Goal: Task Accomplishment & Management: Use online tool/utility

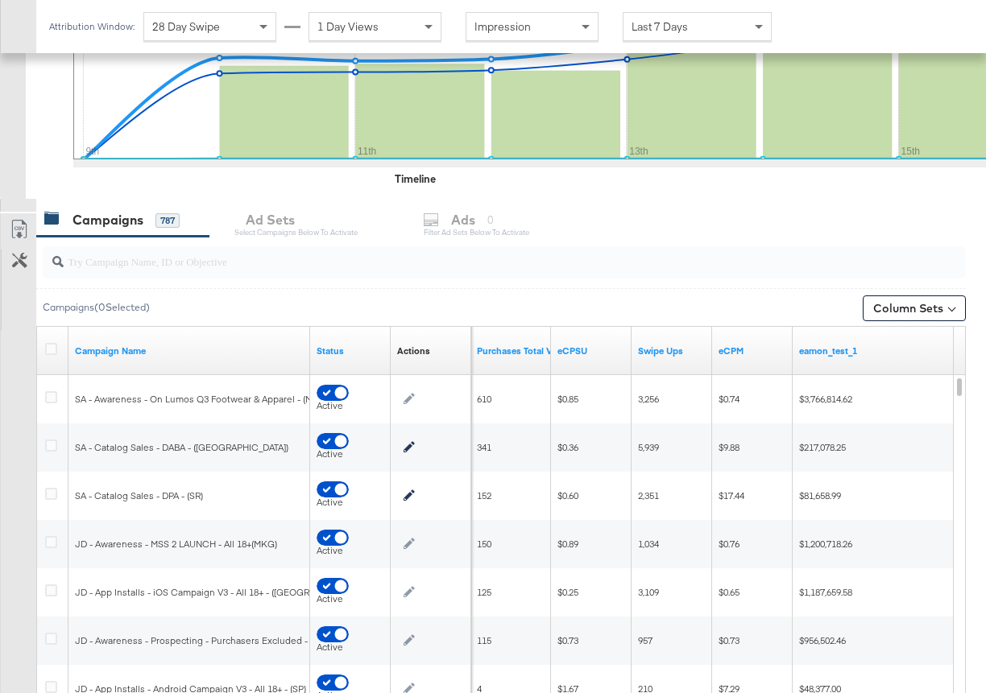
scroll to position [506, 0]
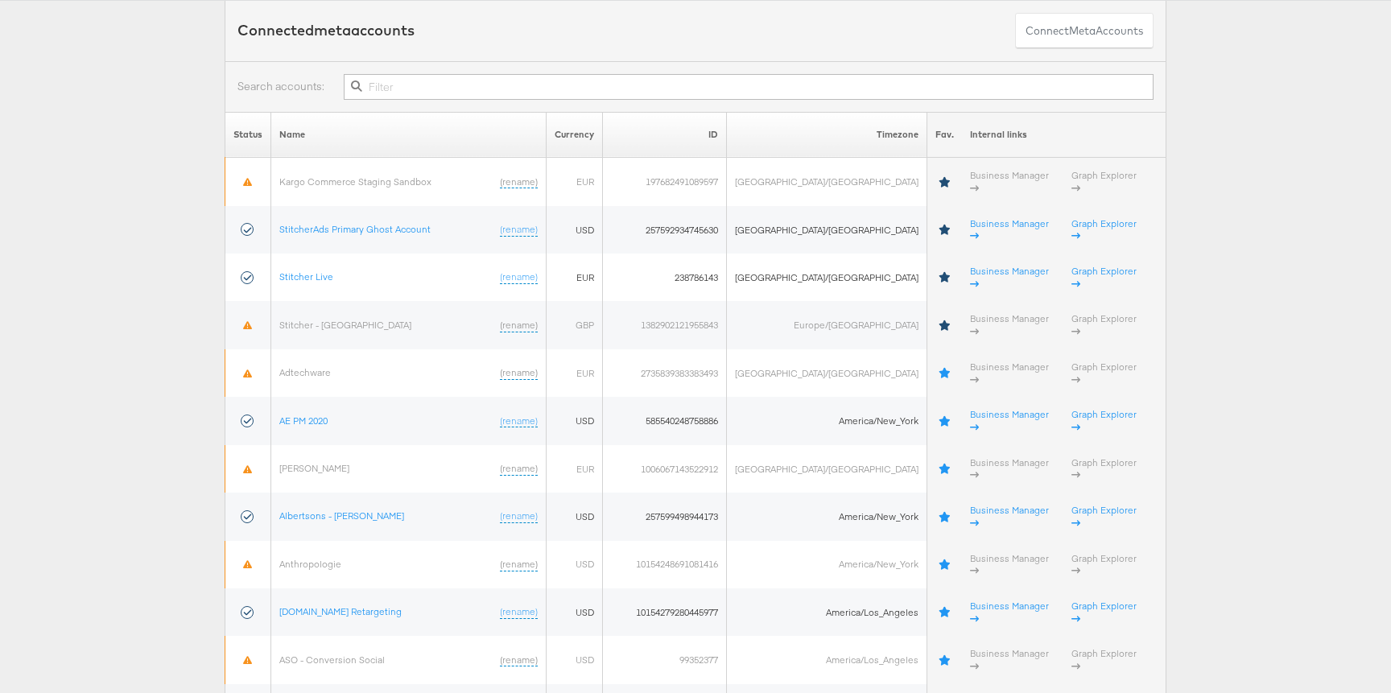
scroll to position [118, 0]
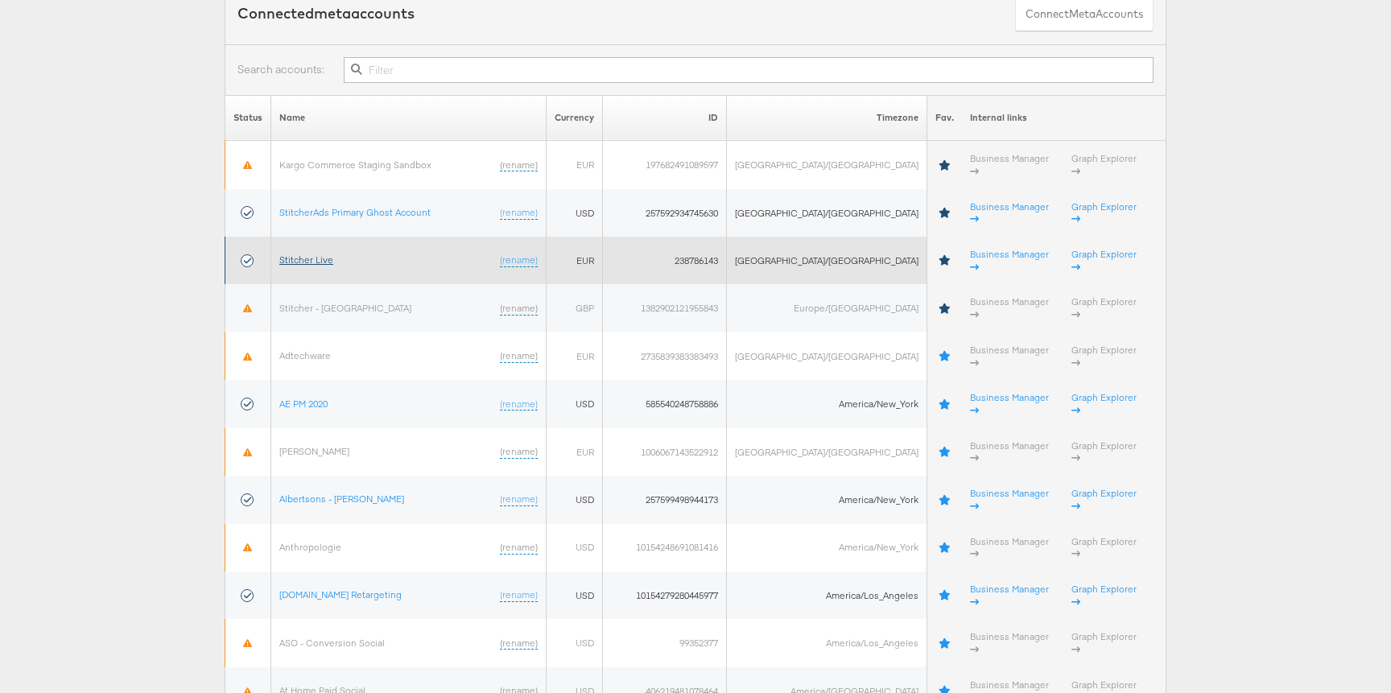
click at [333, 254] on link "Stitcher Live" at bounding box center [306, 260] width 54 height 12
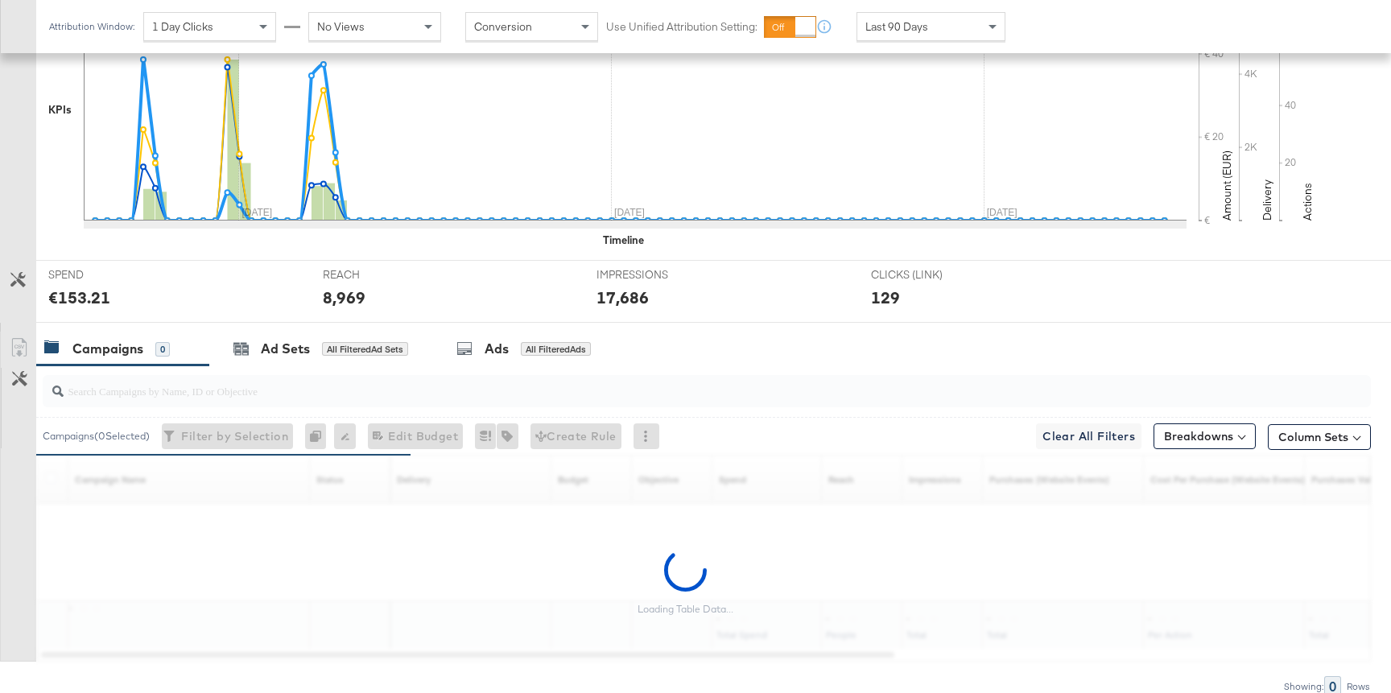
scroll to position [517, 0]
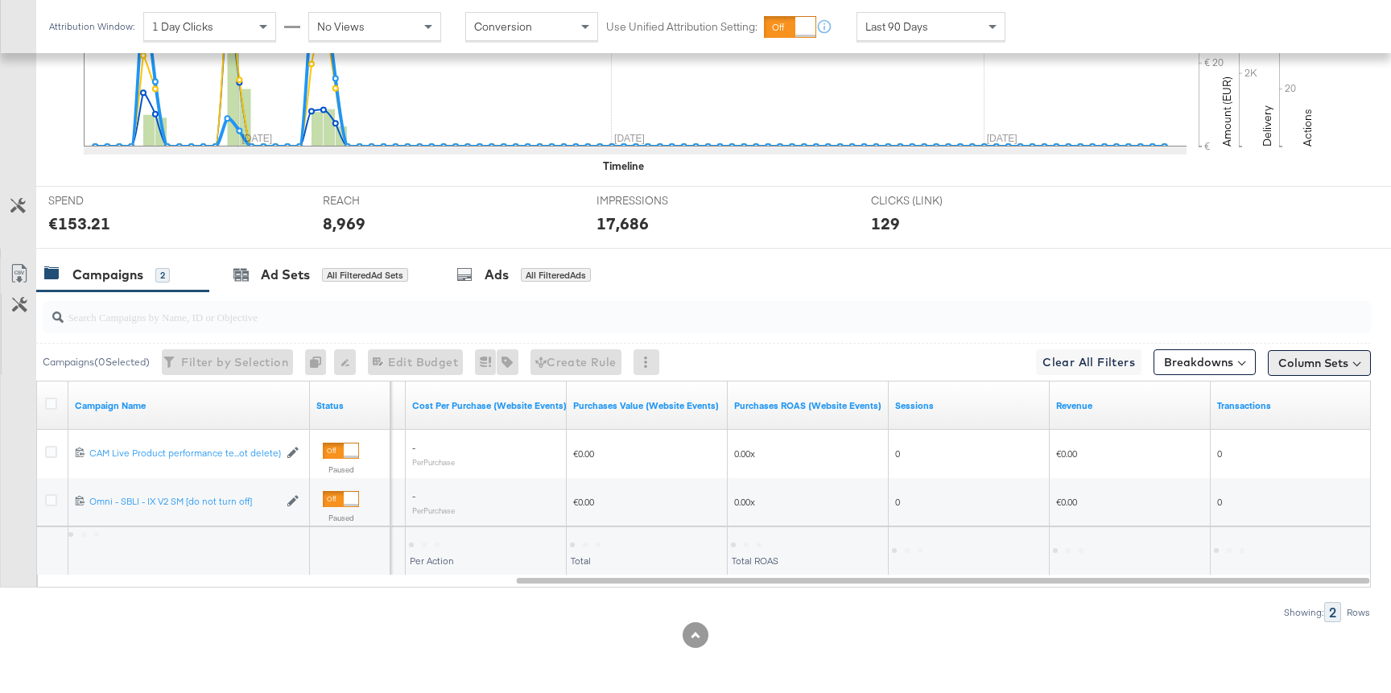
click at [1304, 362] on button "Column Sets" at bounding box center [1319, 363] width 103 height 26
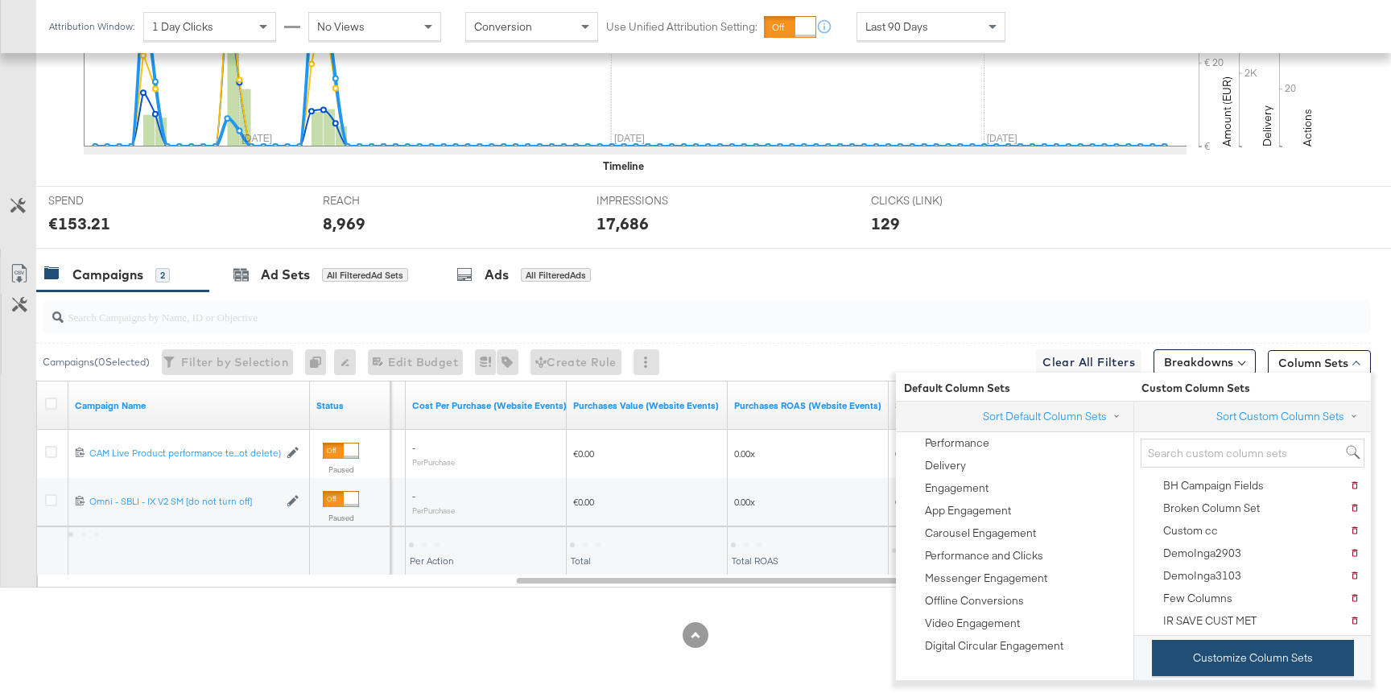
click at [1210, 659] on button "Customize Column Sets" at bounding box center [1253, 658] width 202 height 36
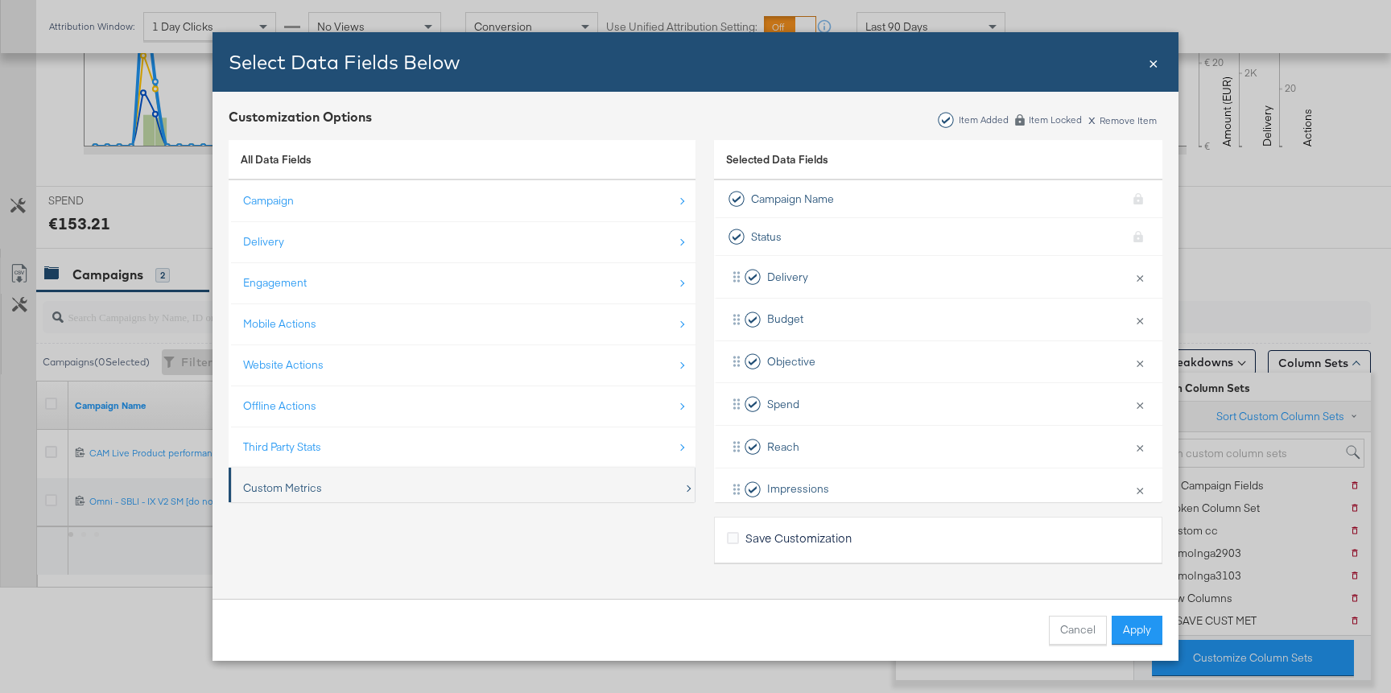
click at [295, 489] on div "Custom Metrics" at bounding box center [282, 488] width 79 height 15
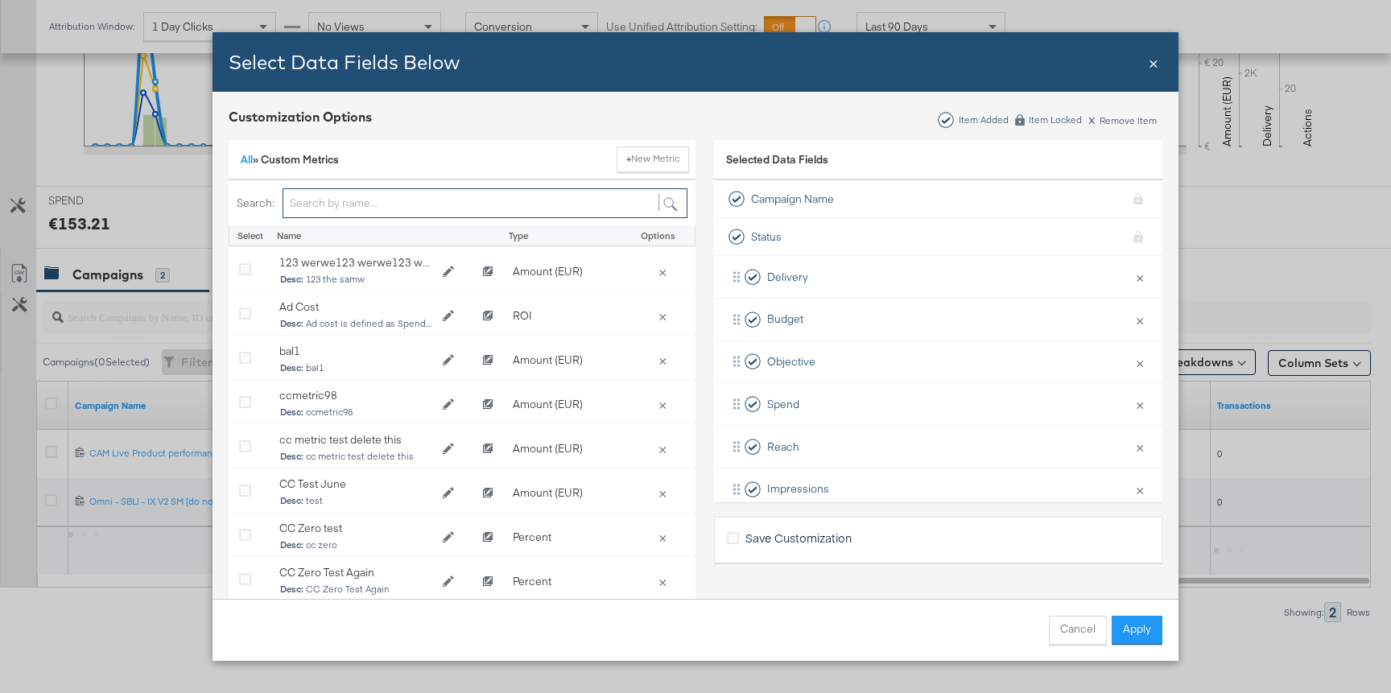
click at [336, 205] on input "Bulk Add Locations Modal" at bounding box center [485, 203] width 405 height 30
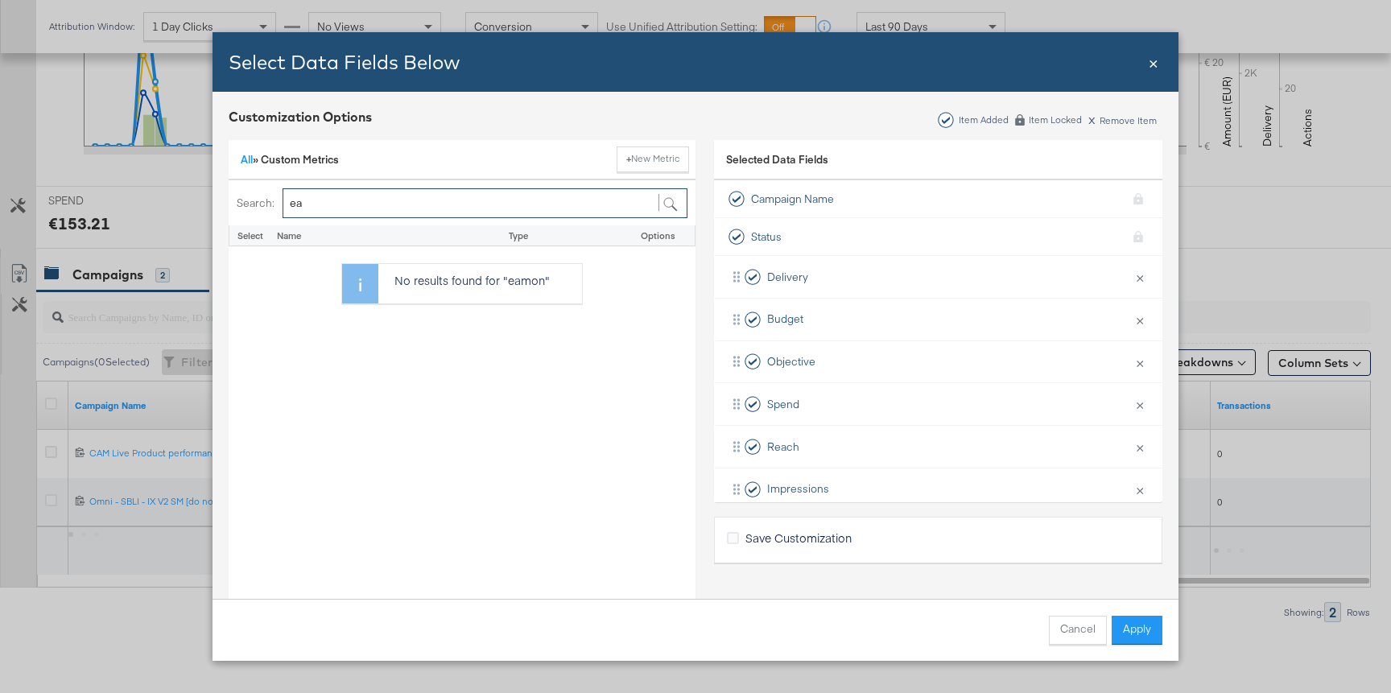
type input "e"
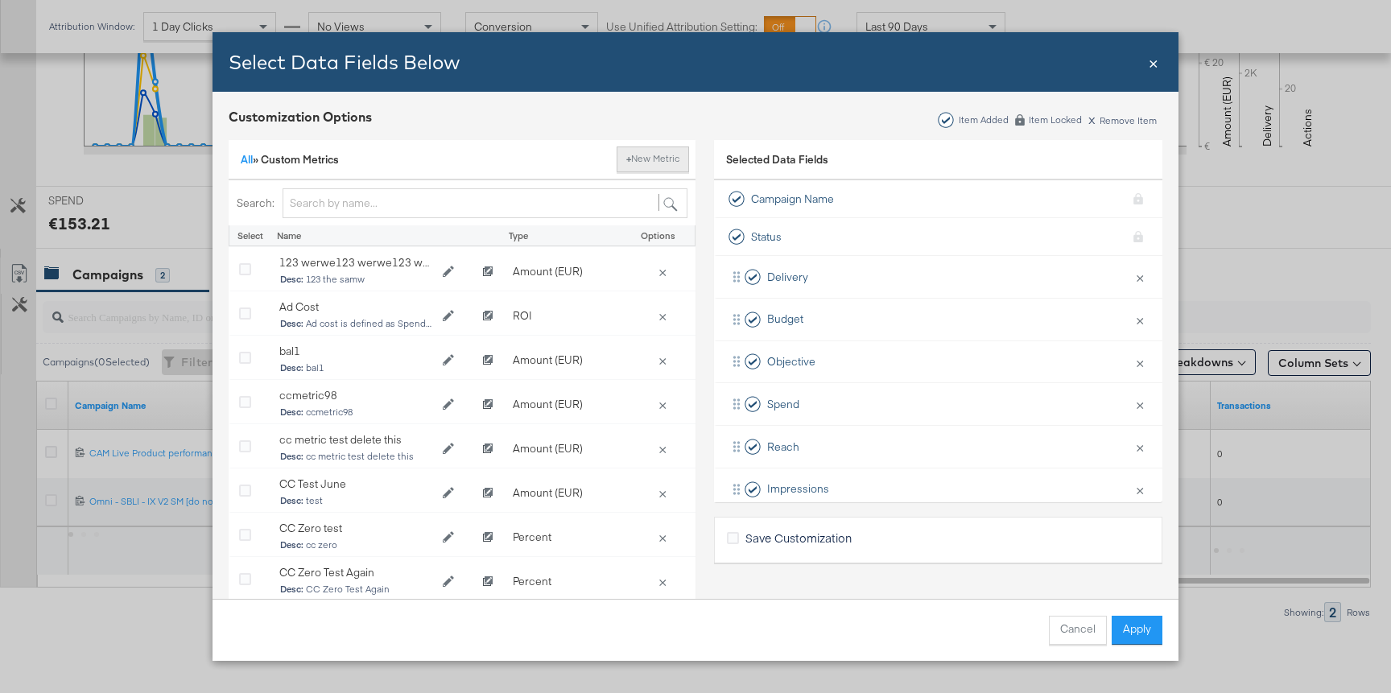
click at [622, 163] on button "+ New Metric" at bounding box center [653, 160] width 72 height 26
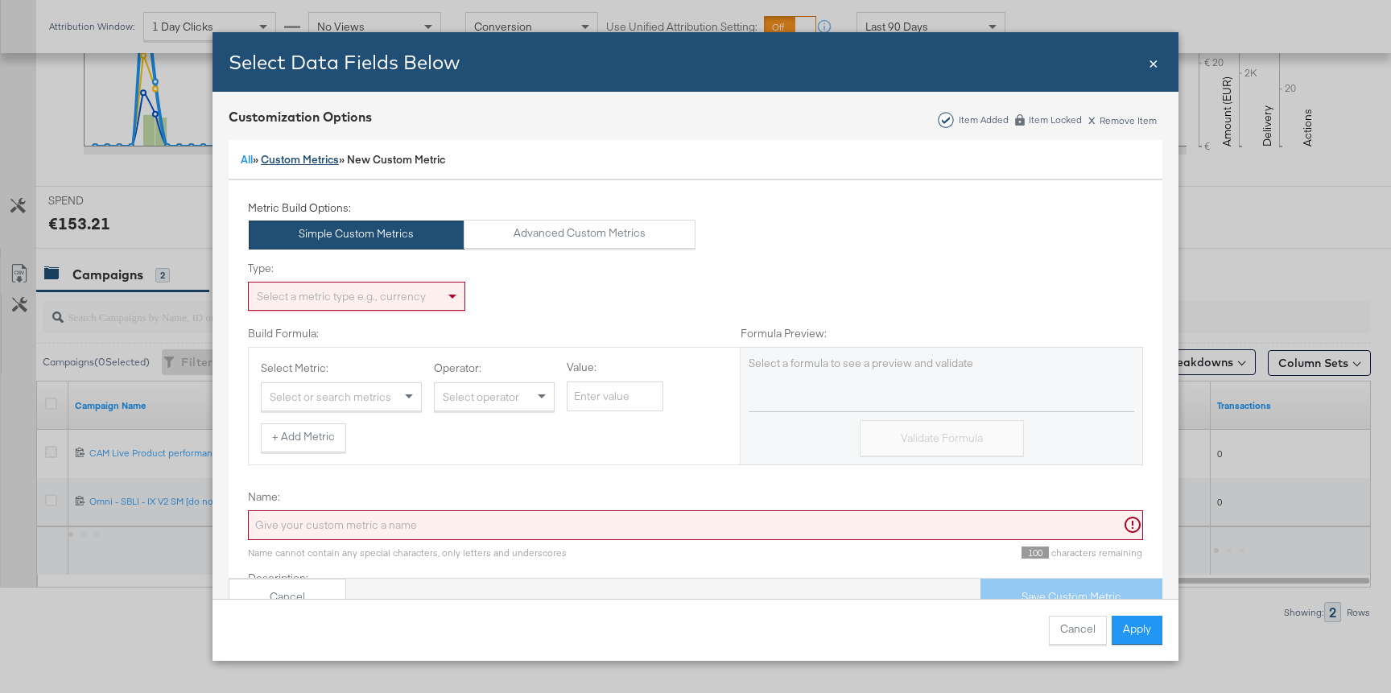
click at [309, 153] on link "Custom Metrics" at bounding box center [300, 159] width 78 height 14
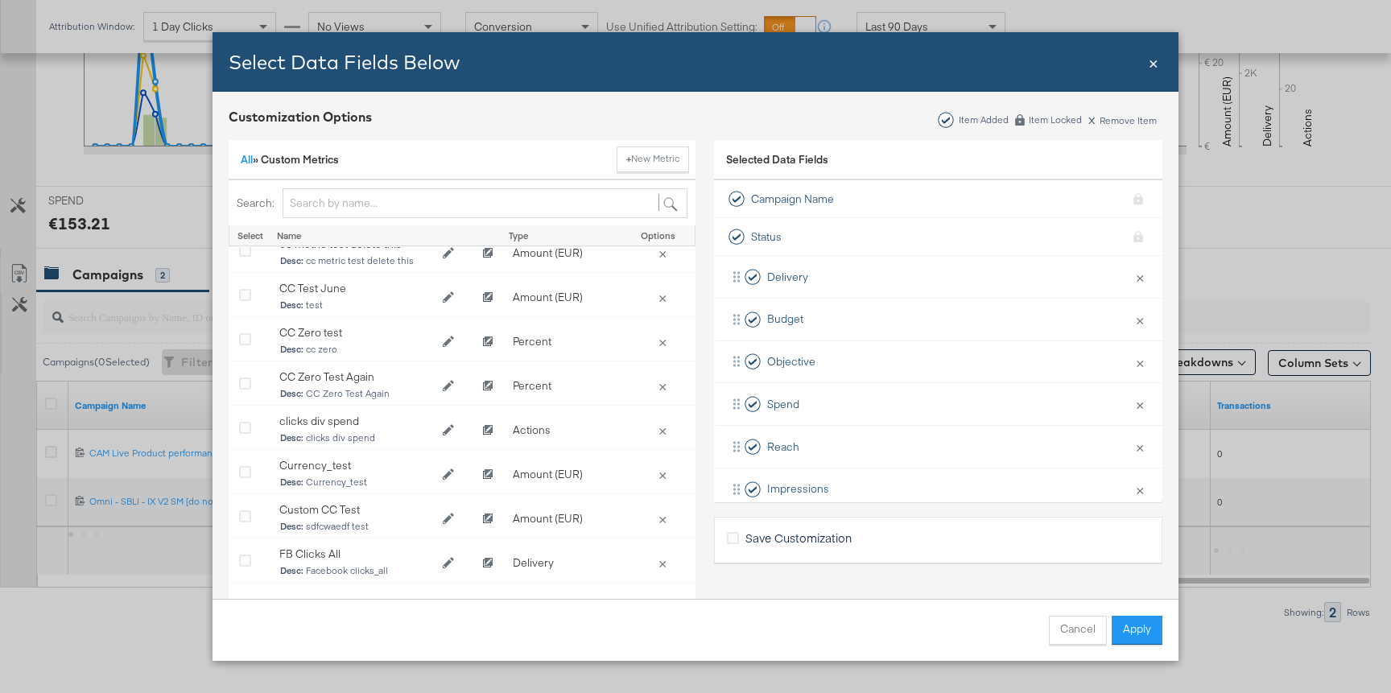
scroll to position [0, 0]
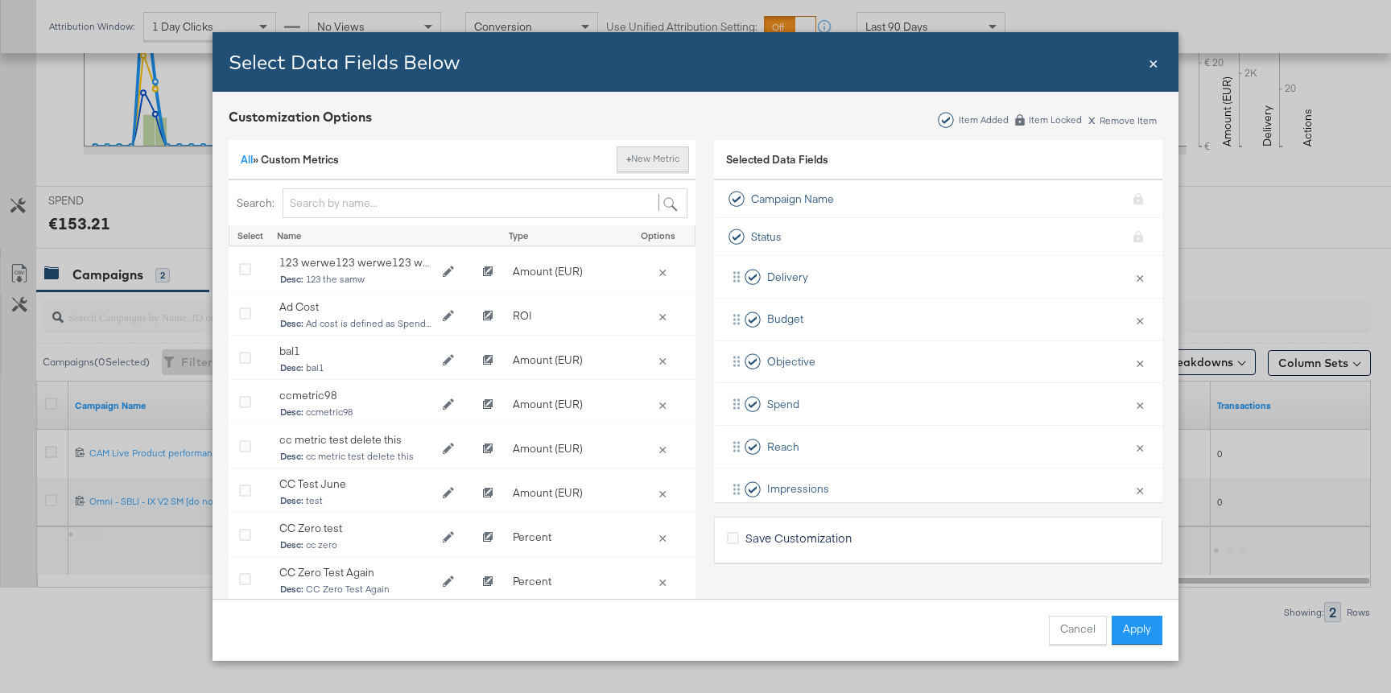
click at [641, 155] on button "+ New Metric" at bounding box center [653, 160] width 72 height 26
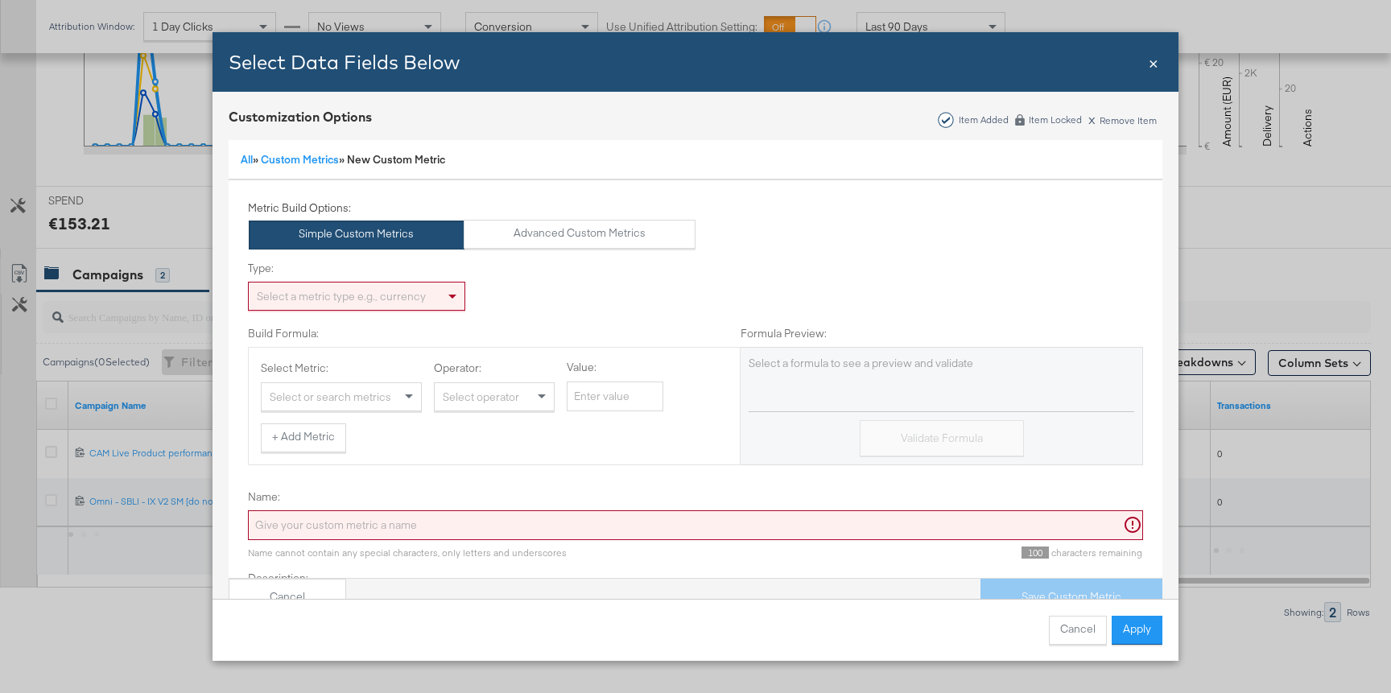
click at [416, 299] on div "Select a metric type e.g., currency" at bounding box center [357, 296] width 216 height 27
click at [335, 405] on div "Select or search metrics" at bounding box center [341, 396] width 159 height 27
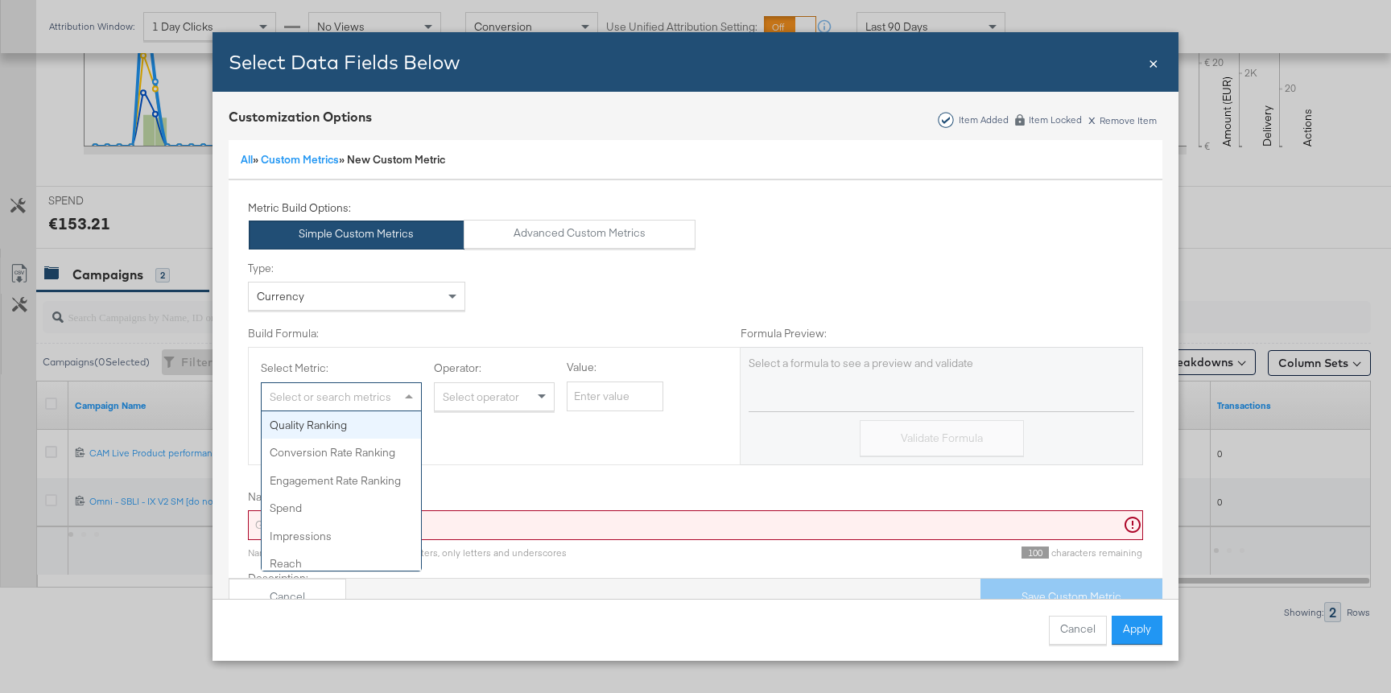
type input "s"
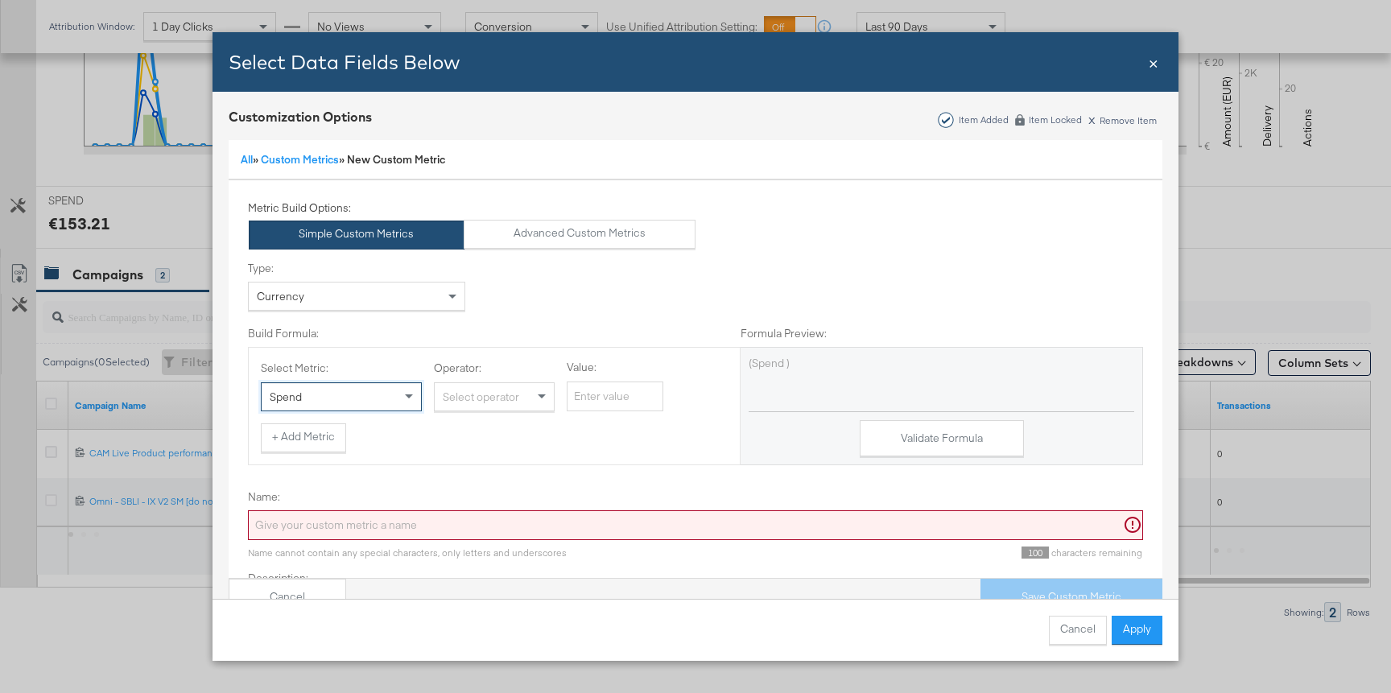
scroll to position [86, 0]
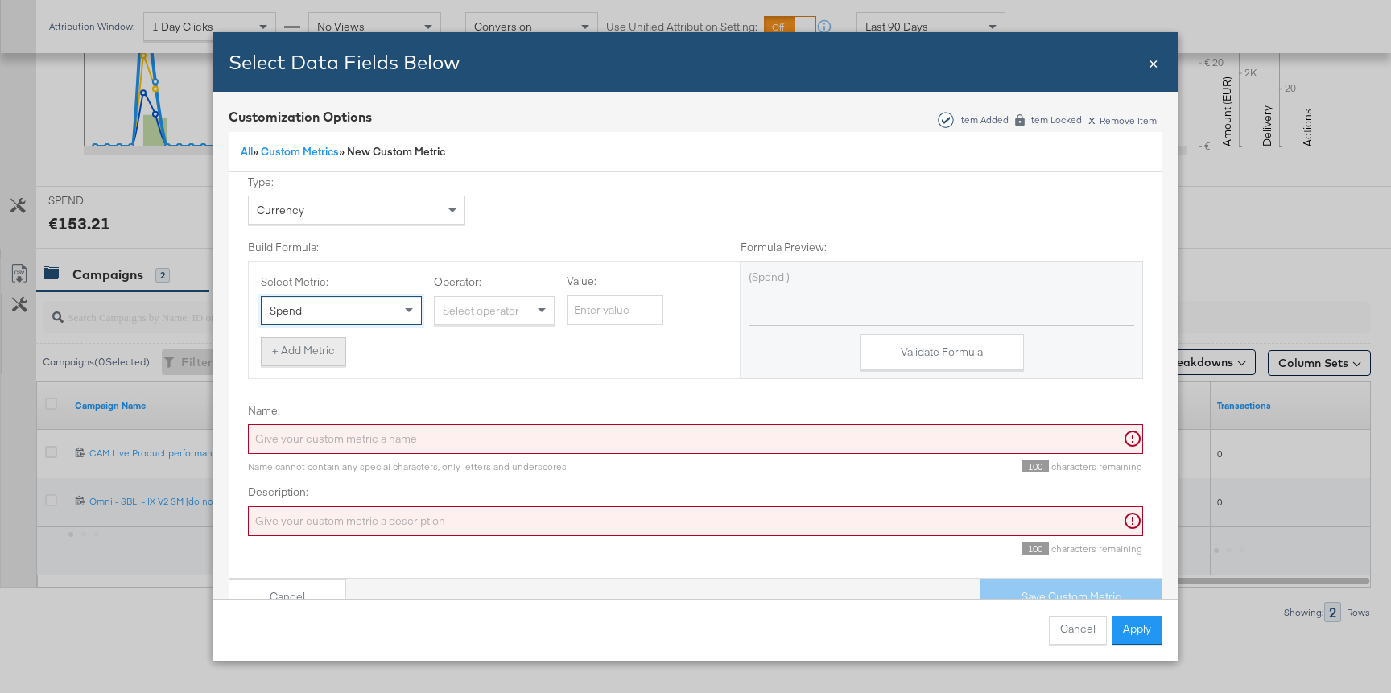
click at [316, 358] on button "+ Add Metric" at bounding box center [303, 351] width 85 height 29
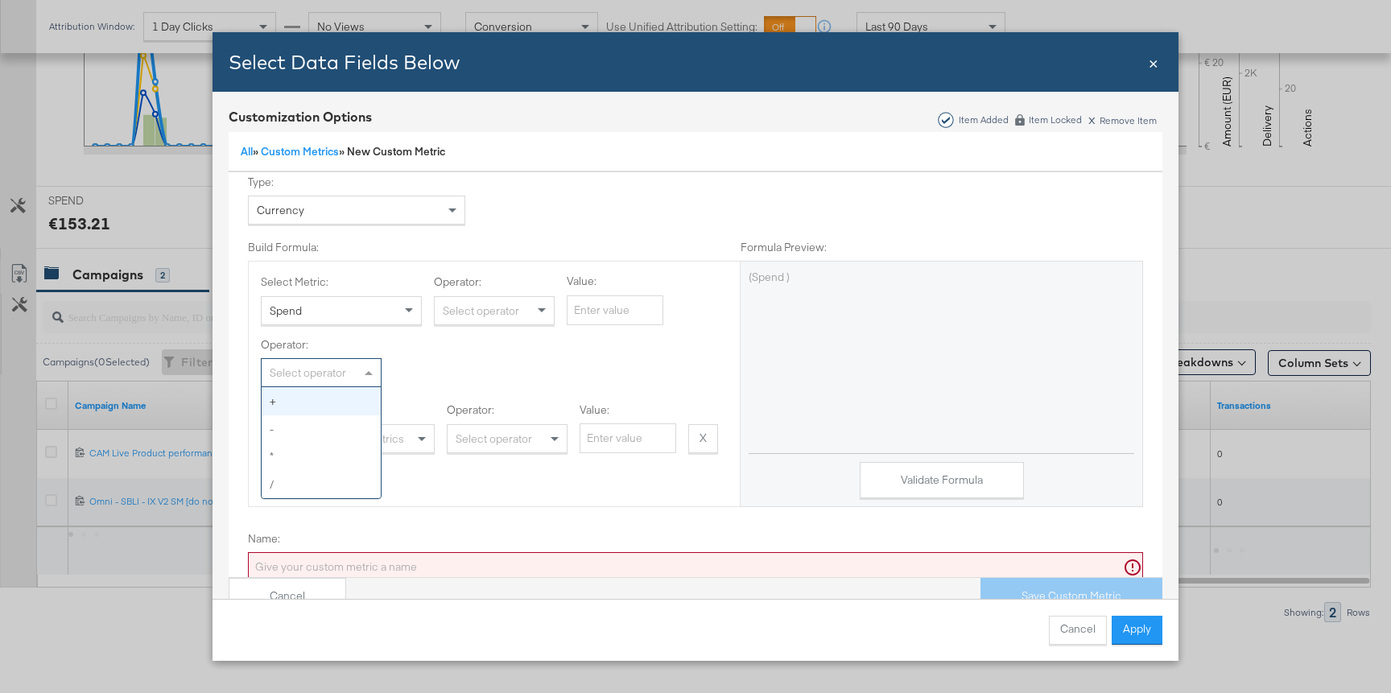
click at [320, 374] on div "Select operator" at bounding box center [321, 372] width 119 height 27
click at [357, 437] on div "Select or search metrics" at bounding box center [354, 438] width 159 height 27
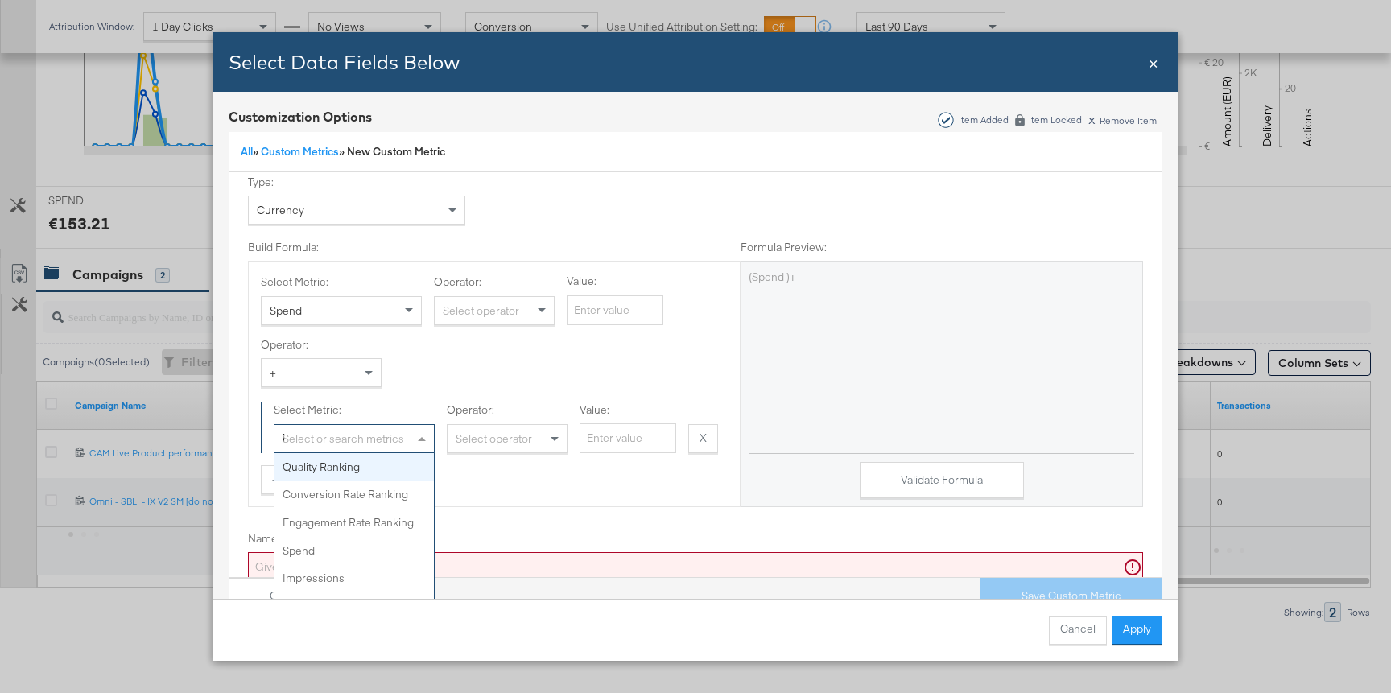
type input "im"
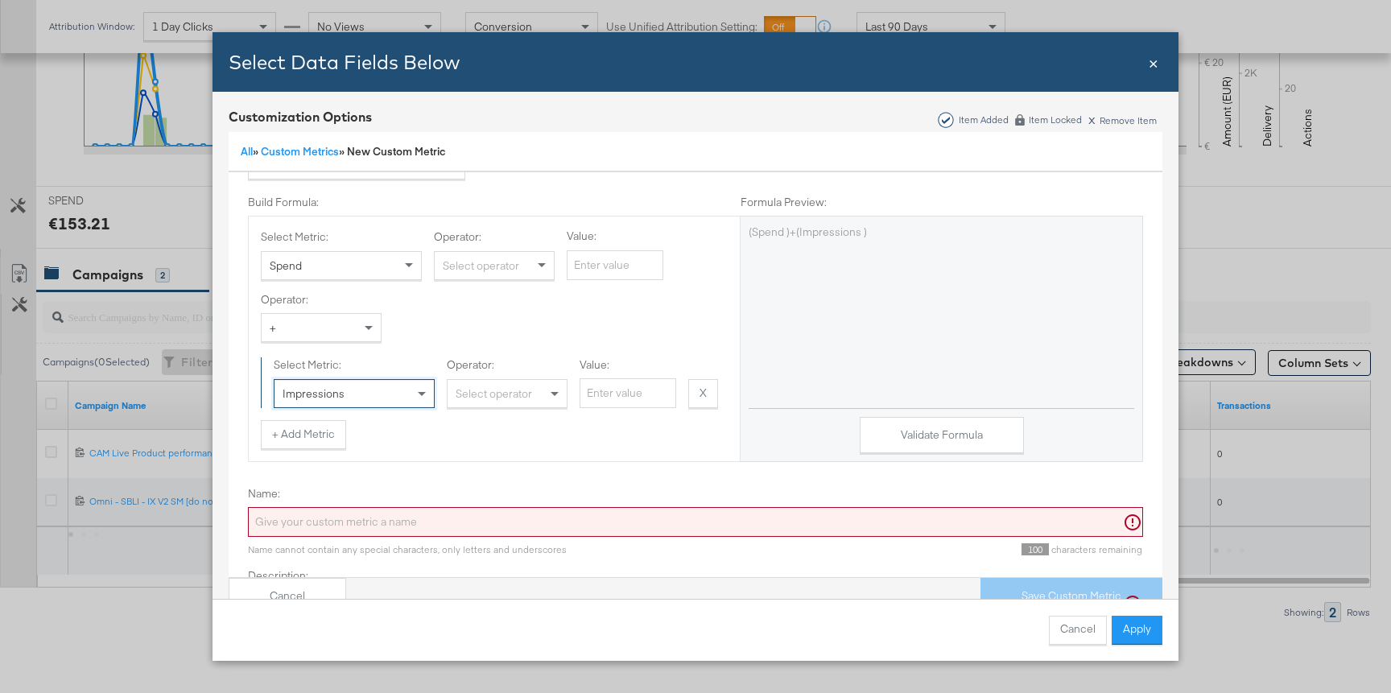
scroll to position [215, 0]
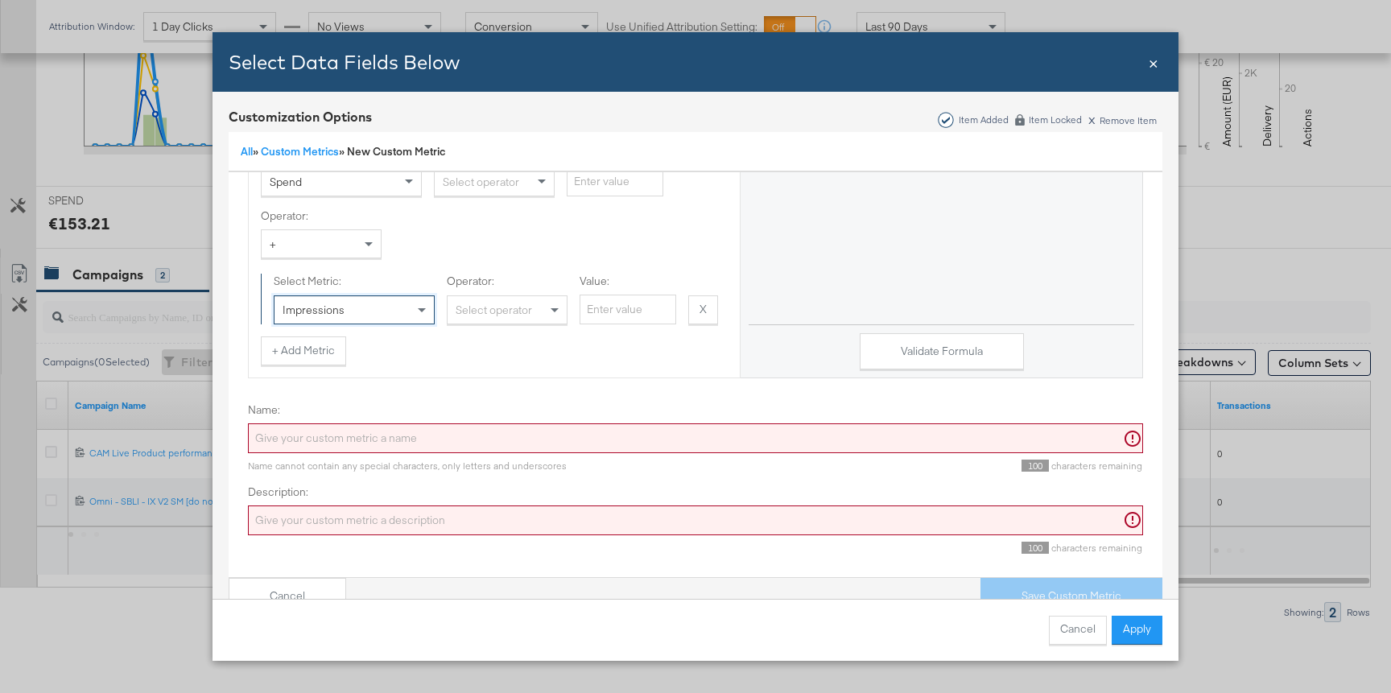
click at [612, 440] on input "Name:" at bounding box center [695, 439] width 895 height 30
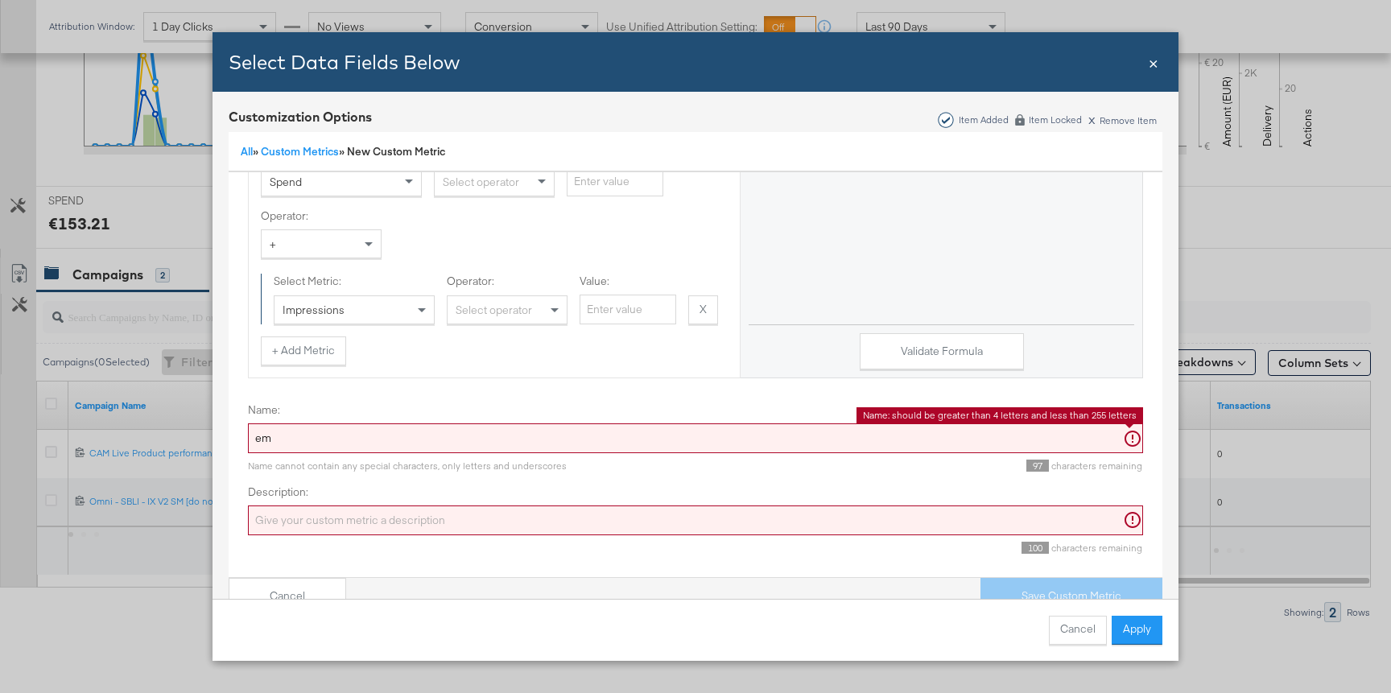
type input "e"
type input "a"
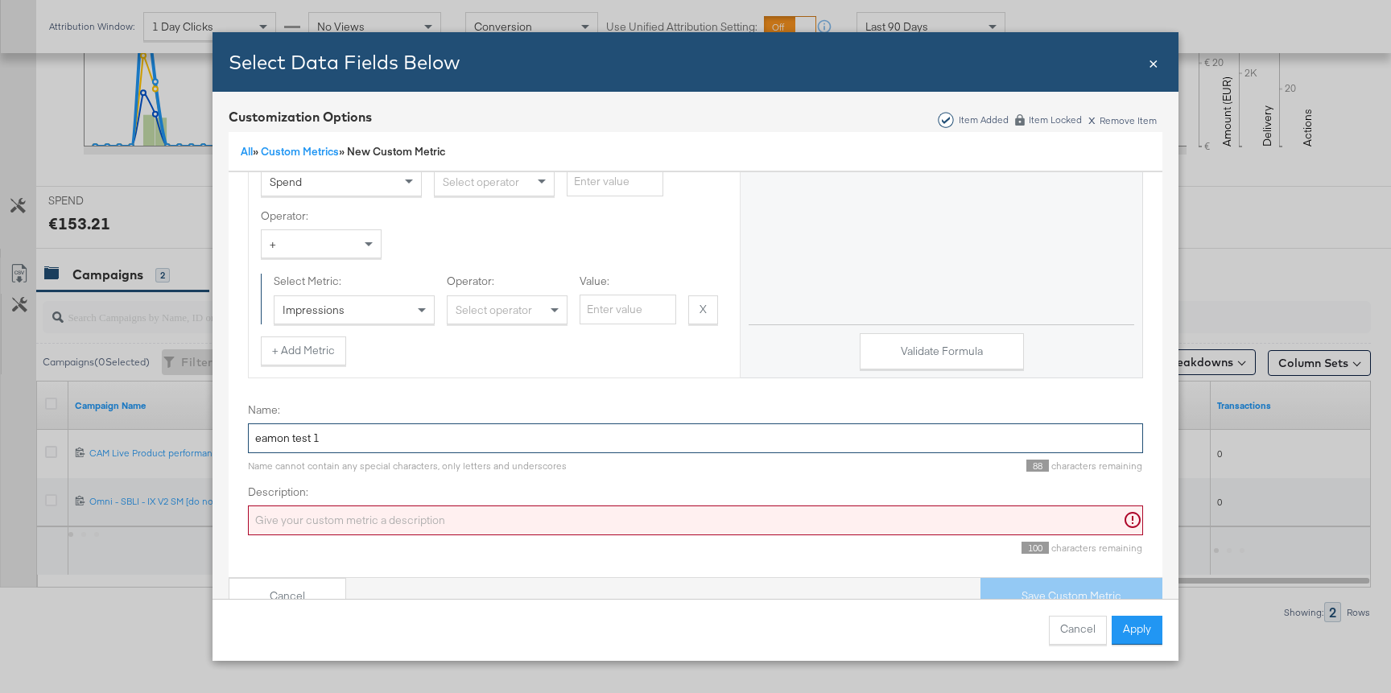
type input "eamon test 1"
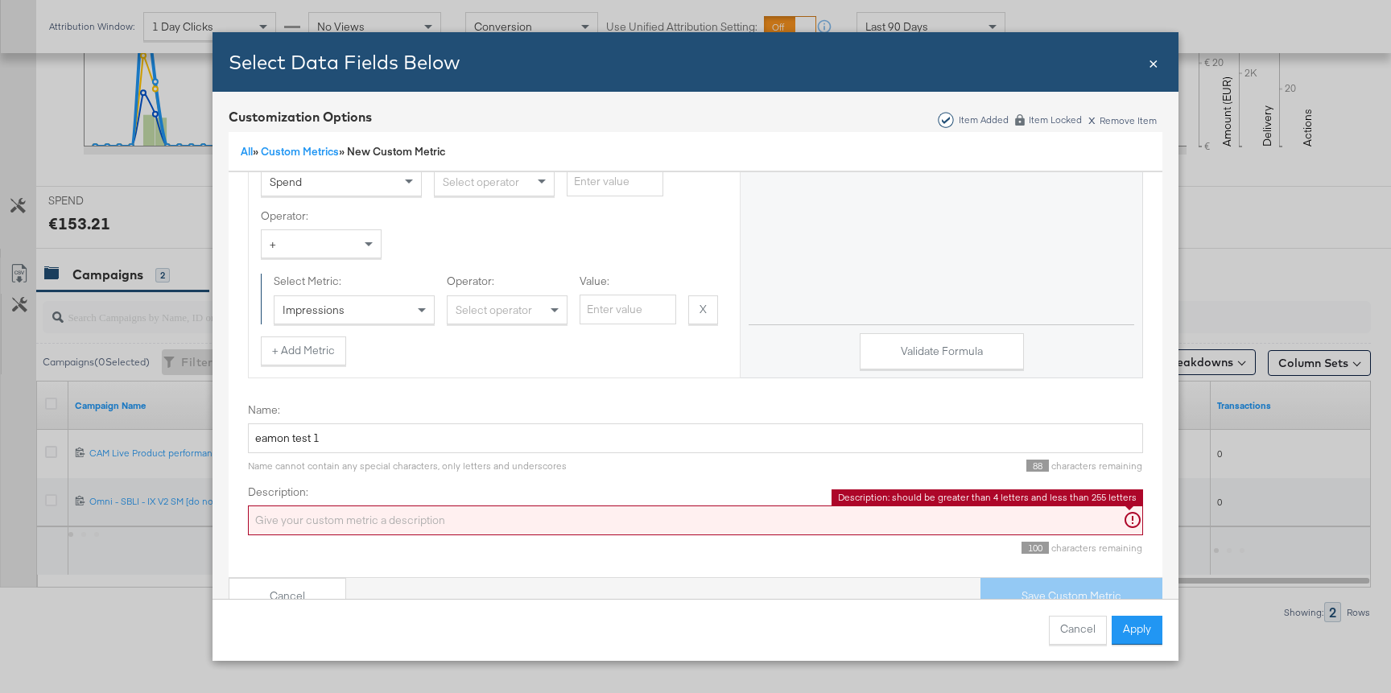
click at [520, 517] on input "Description:" at bounding box center [695, 521] width 895 height 30
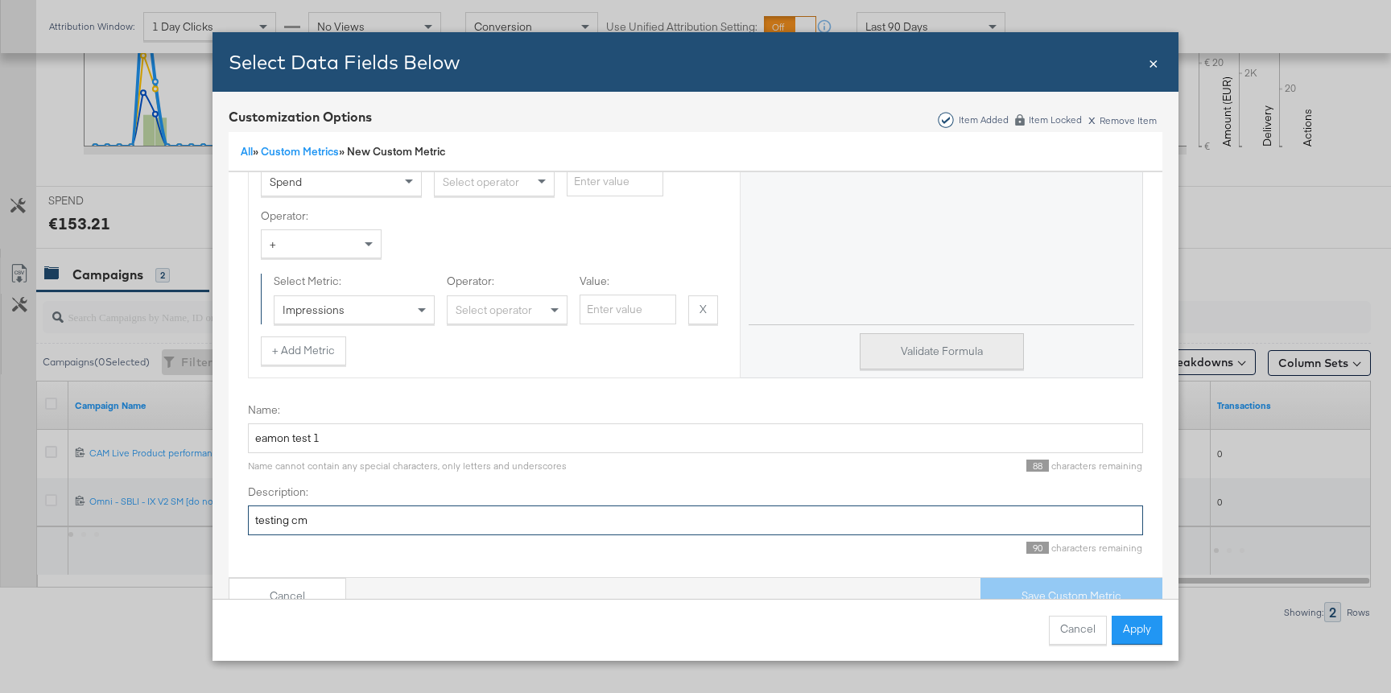
type input "testing cm"
click at [899, 340] on button "Validate Formula" at bounding box center [942, 351] width 164 height 36
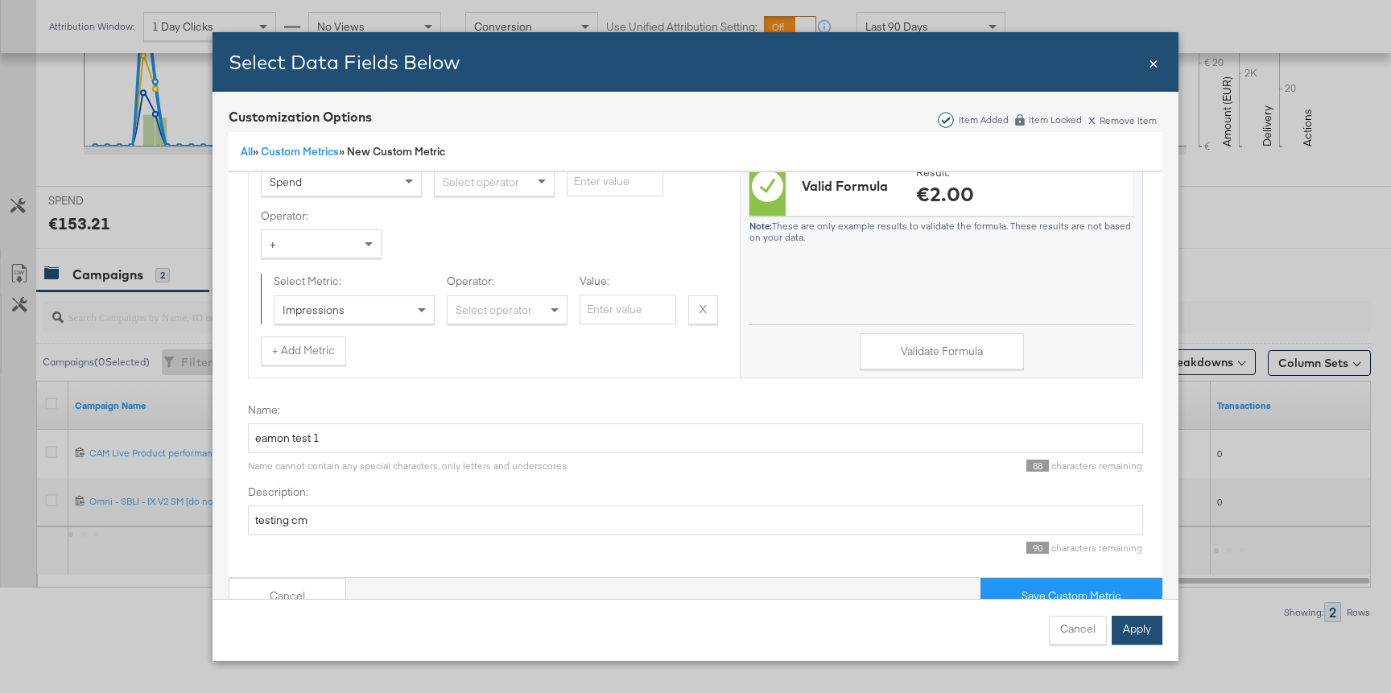
click at [1135, 628] on button "Apply" at bounding box center [1137, 630] width 51 height 29
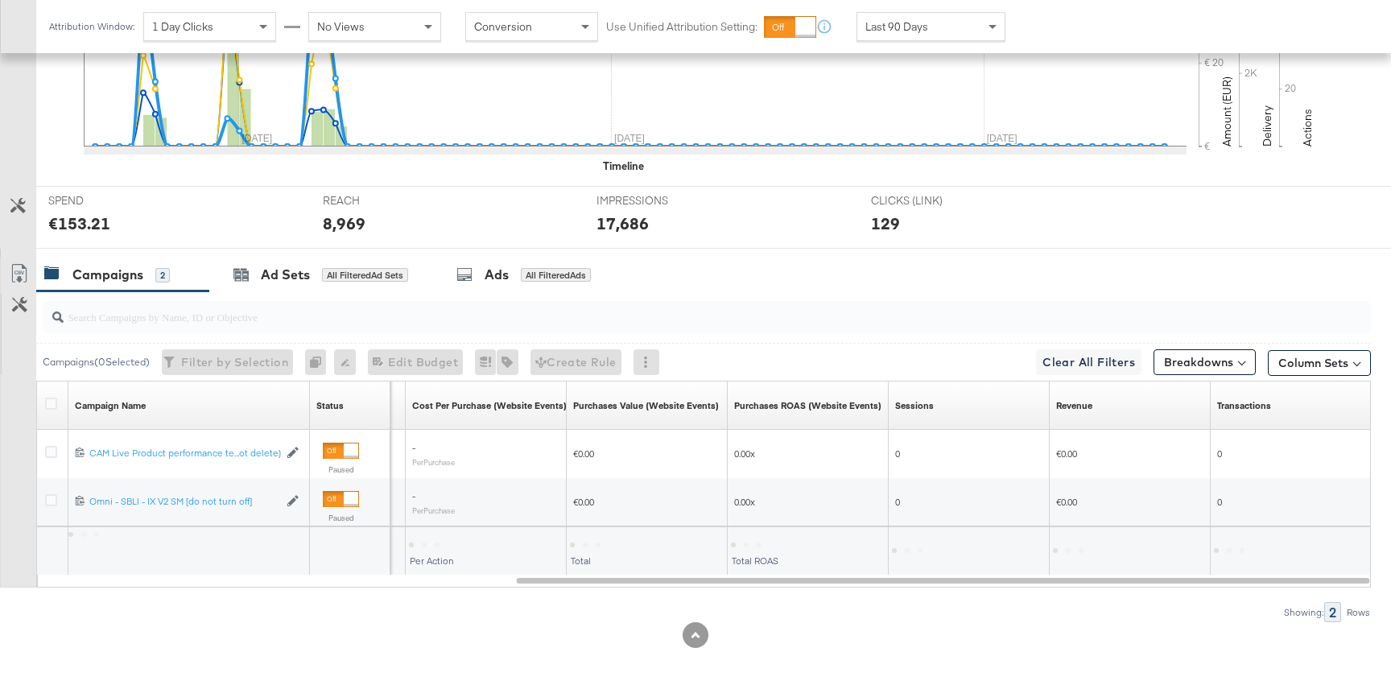
scroll to position [0, 0]
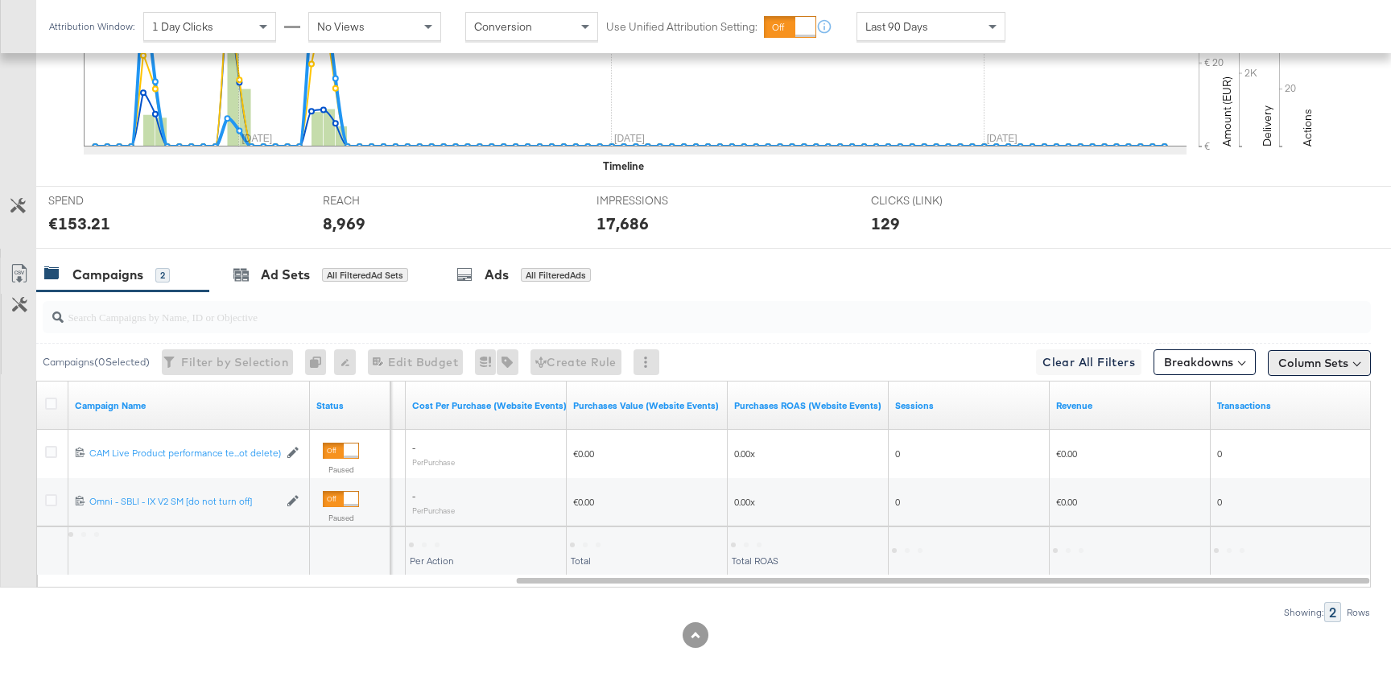
click at [1318, 366] on button "Column Sets" at bounding box center [1319, 363] width 103 height 26
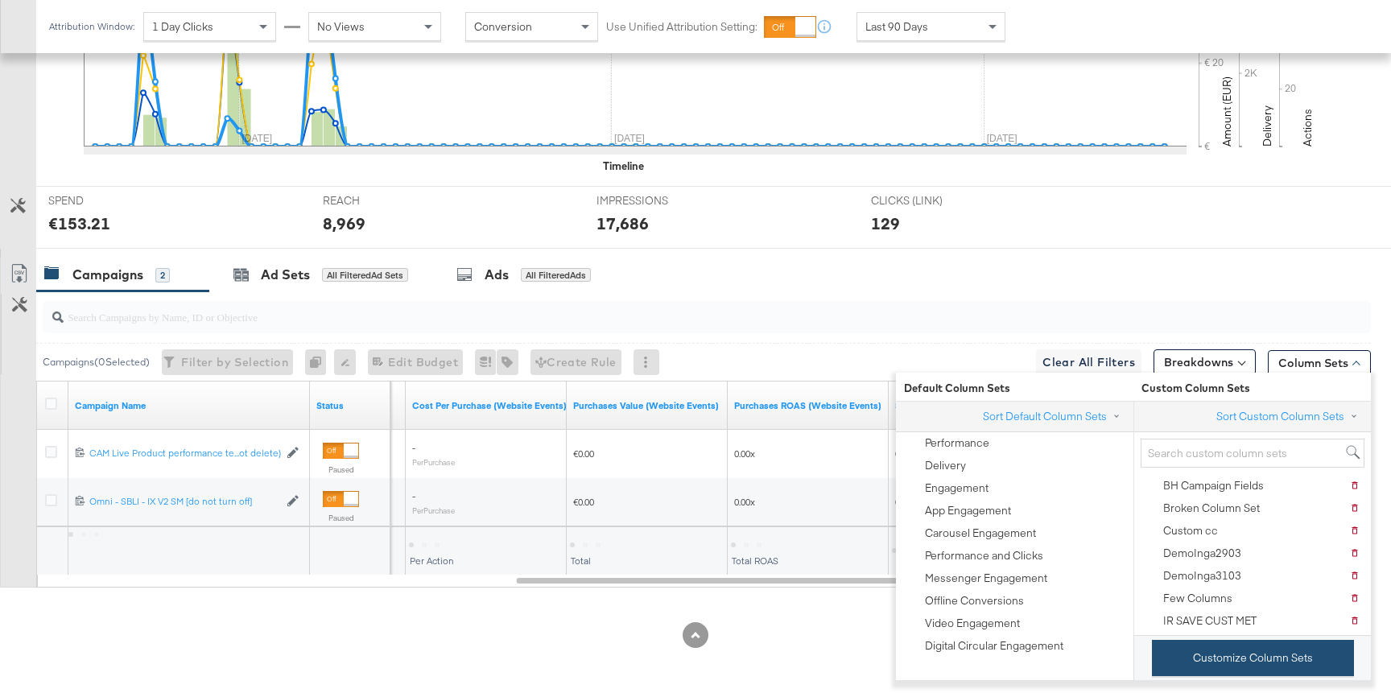
click at [1200, 664] on button "Customize Column Sets" at bounding box center [1253, 658] width 202 height 36
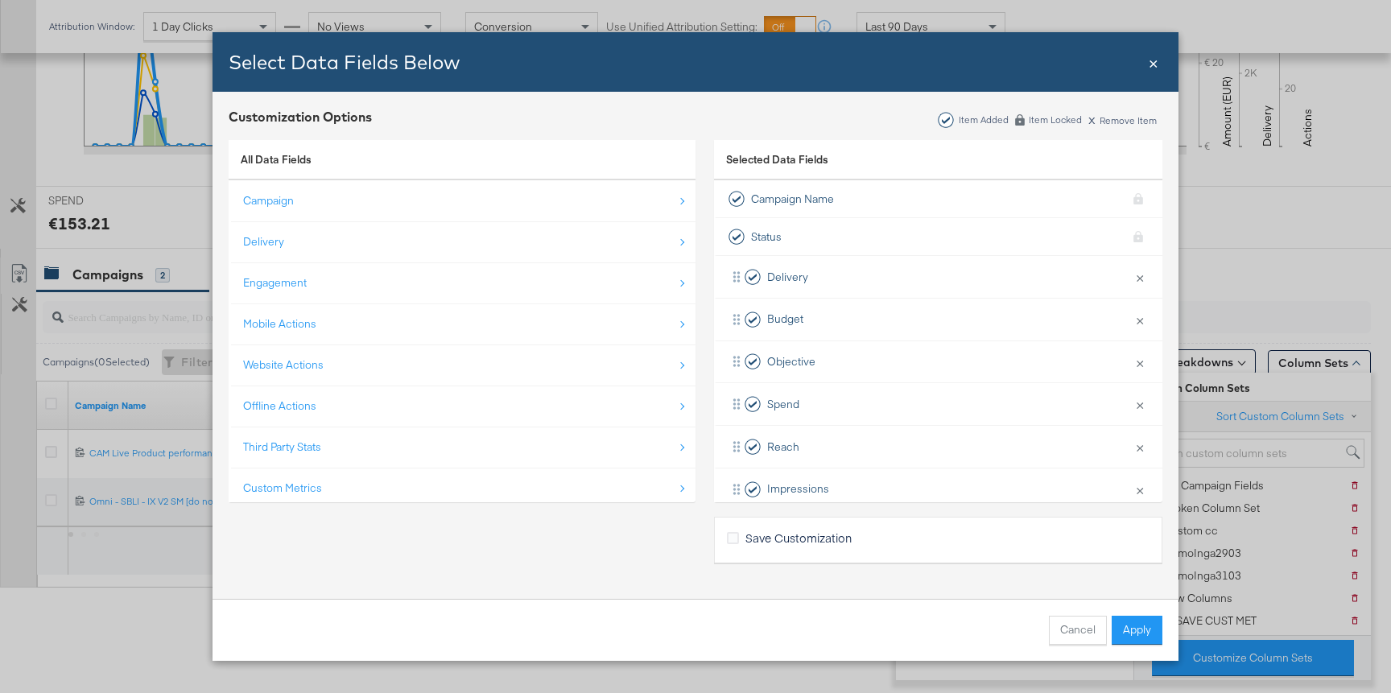
click at [301, 505] on div "All Data Fields Campaign Delivery Engagement Mobile Actions Website Actions Off…" at bounding box center [462, 346] width 467 height 428
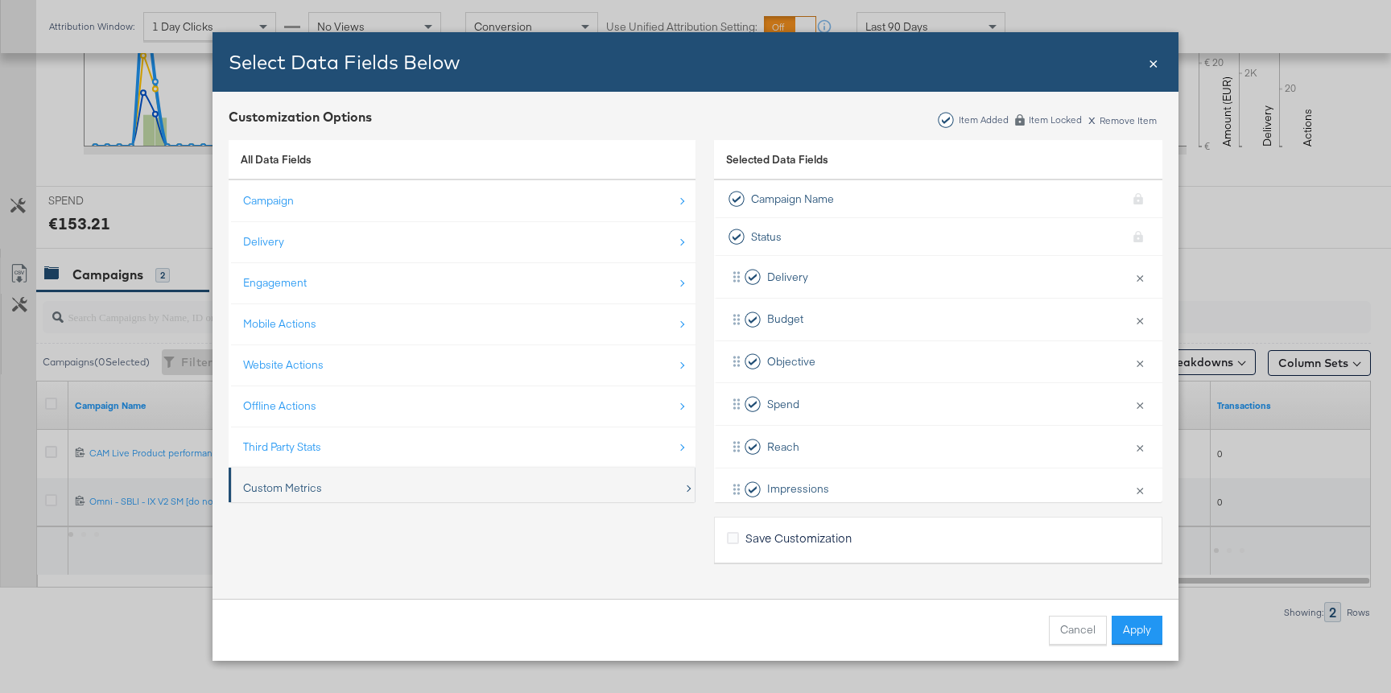
click at [301, 483] on div "Custom Metrics" at bounding box center [282, 488] width 79 height 15
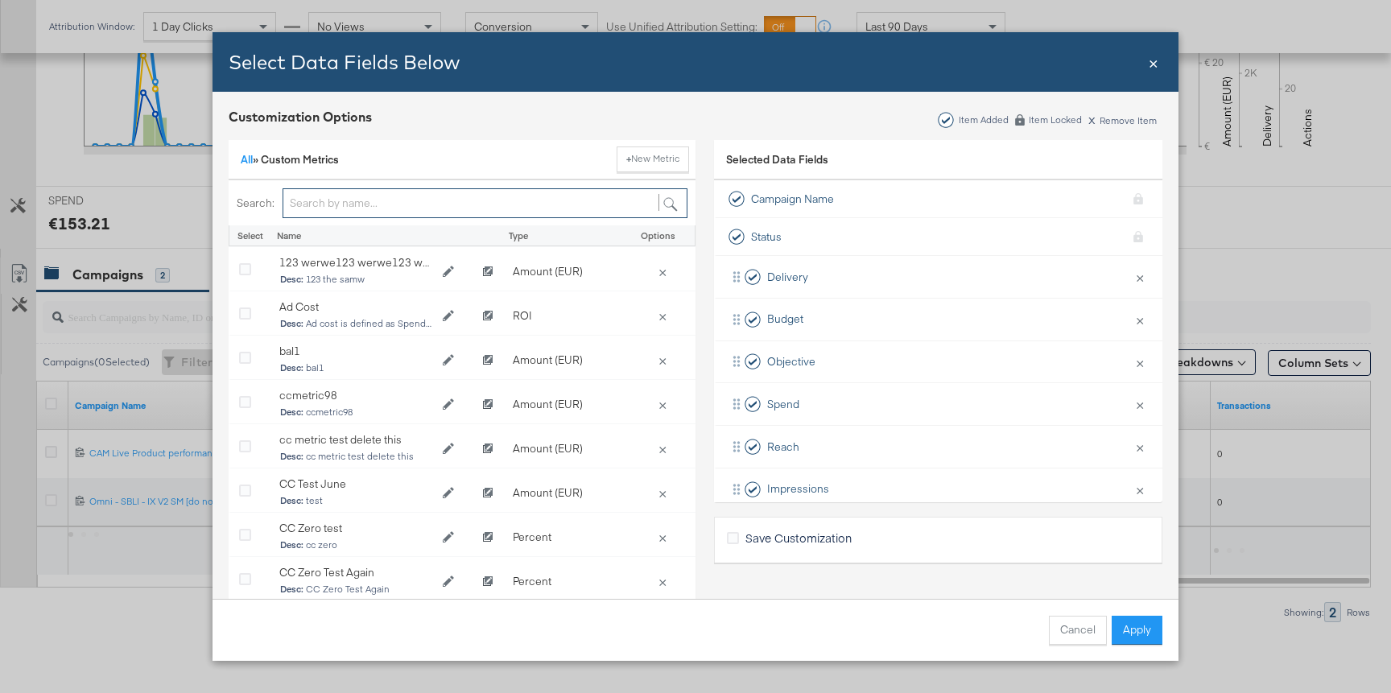
click at [369, 211] on input "Bulk Add Locations Modal" at bounding box center [485, 203] width 405 height 30
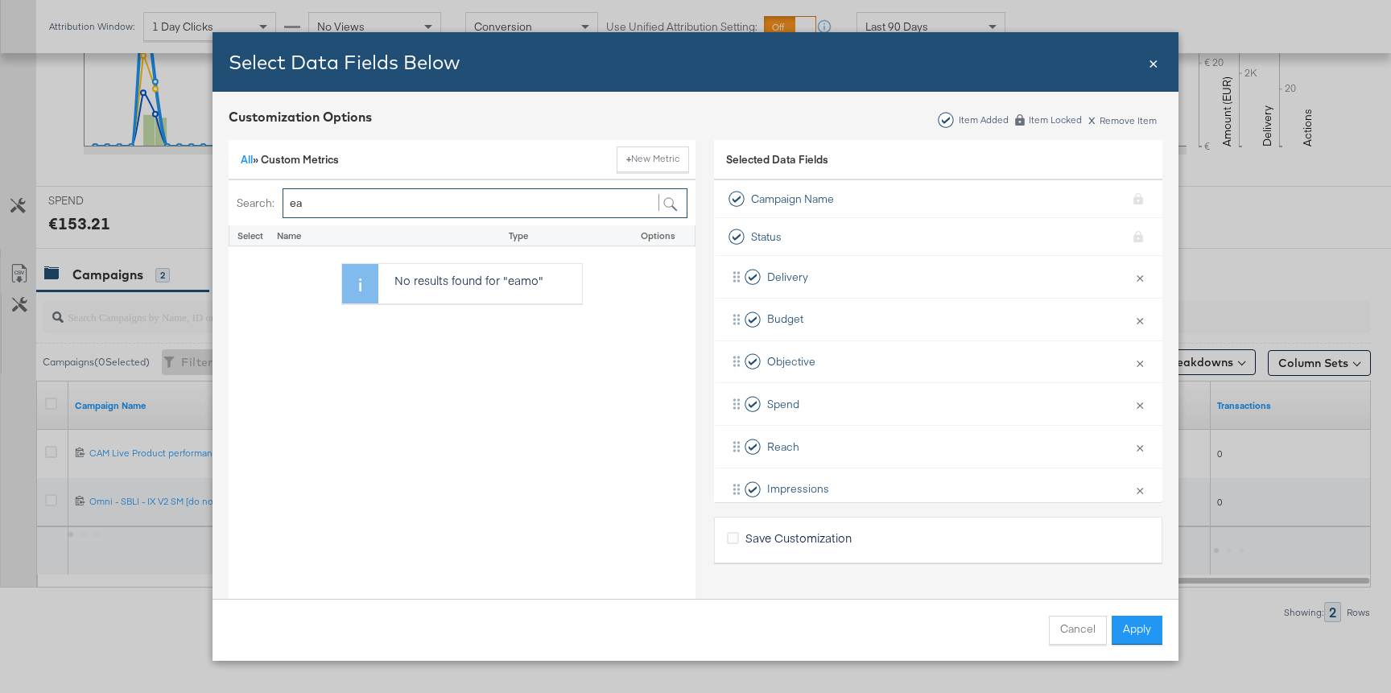
type input "e"
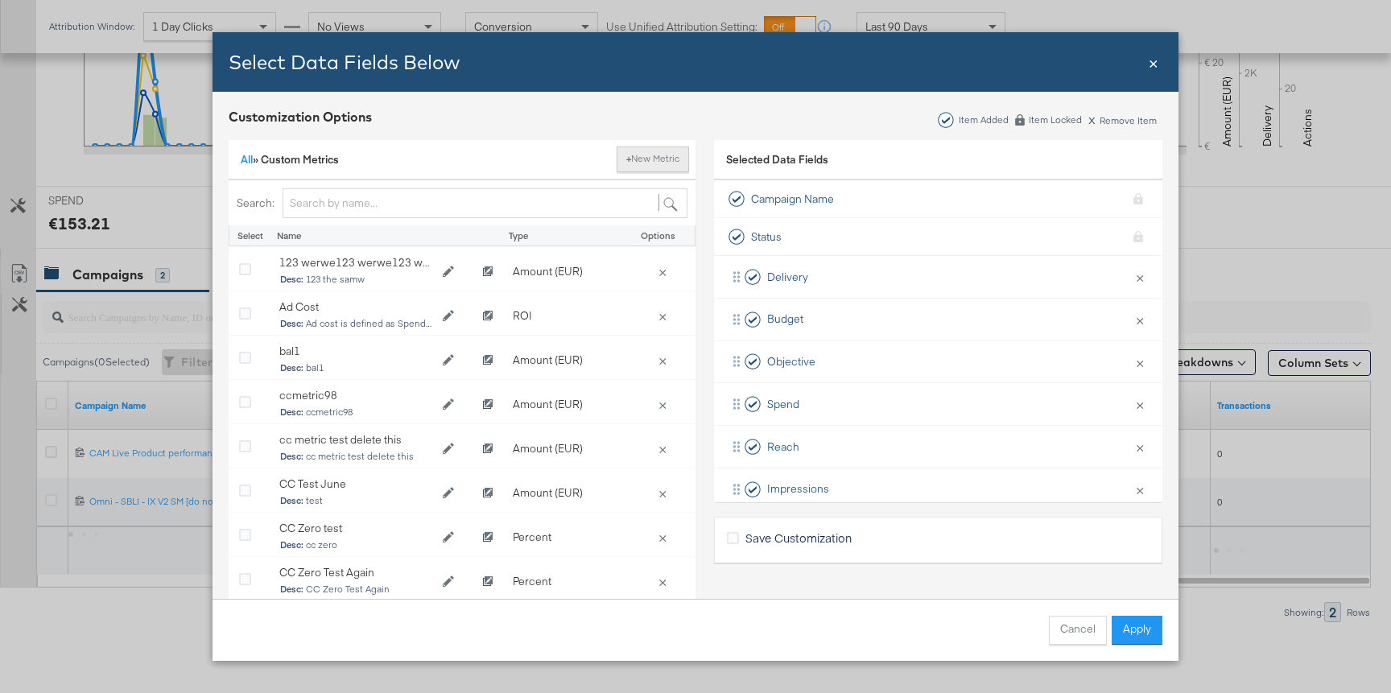
click at [656, 152] on button "+ New Metric" at bounding box center [653, 160] width 72 height 26
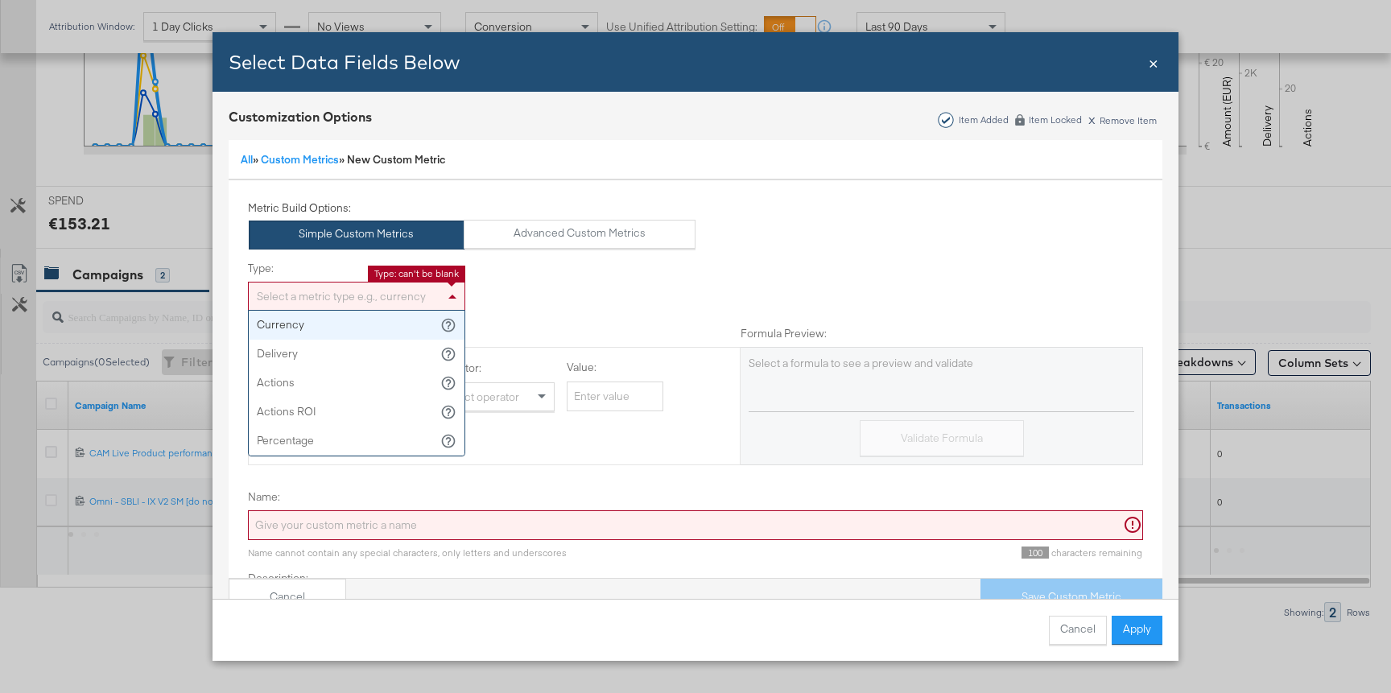
click at [341, 295] on div "Select a metric type e.g., currency" at bounding box center [357, 296] width 216 height 27
click at [327, 300] on div "Currency" at bounding box center [357, 296] width 216 height 27
click at [333, 292] on div "Currency" at bounding box center [357, 296] width 216 height 27
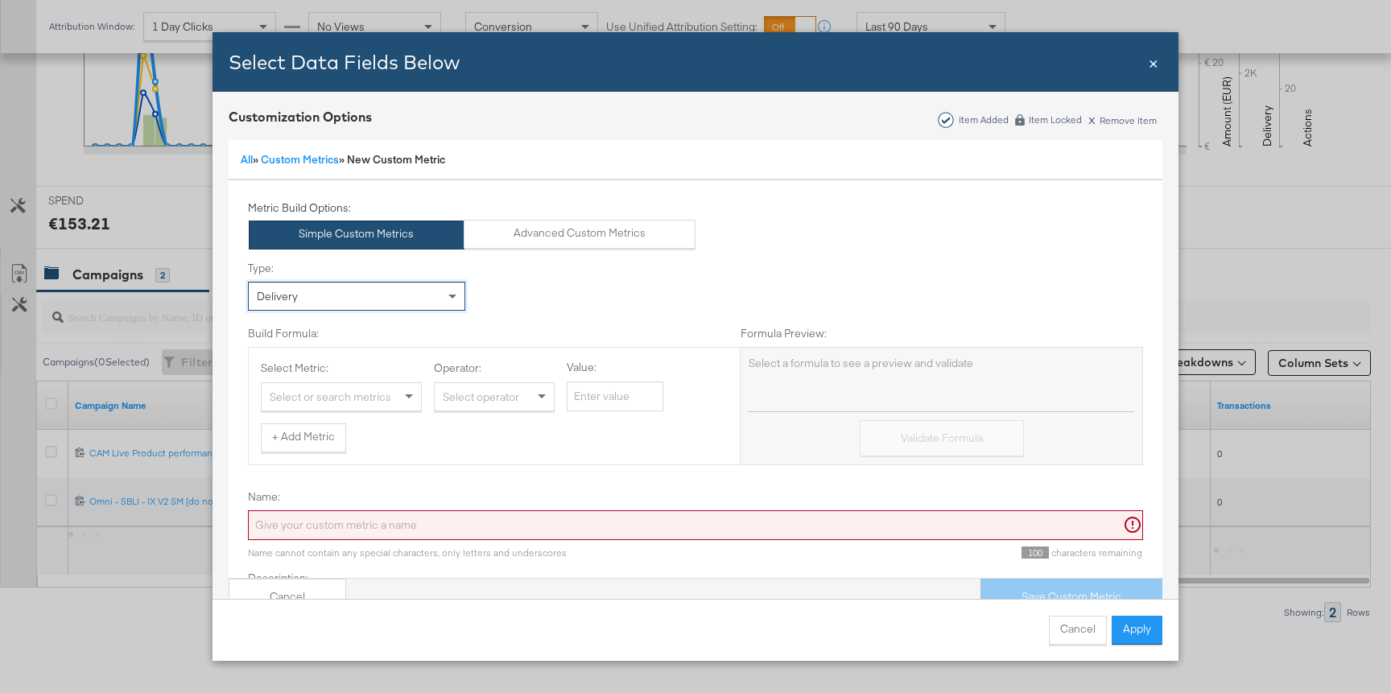
click at [320, 396] on div "Select or search metrics" at bounding box center [341, 396] width 159 height 27
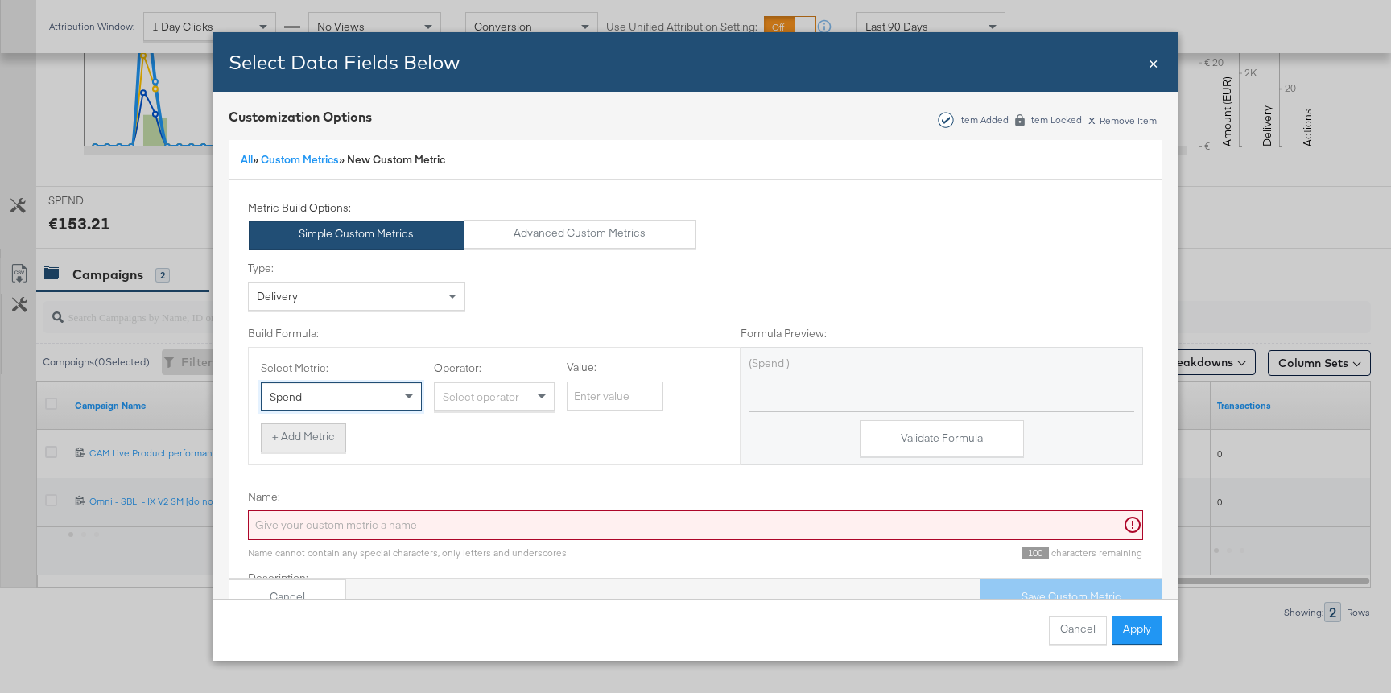
click at [316, 444] on button "+ Add Metric" at bounding box center [303, 438] width 85 height 29
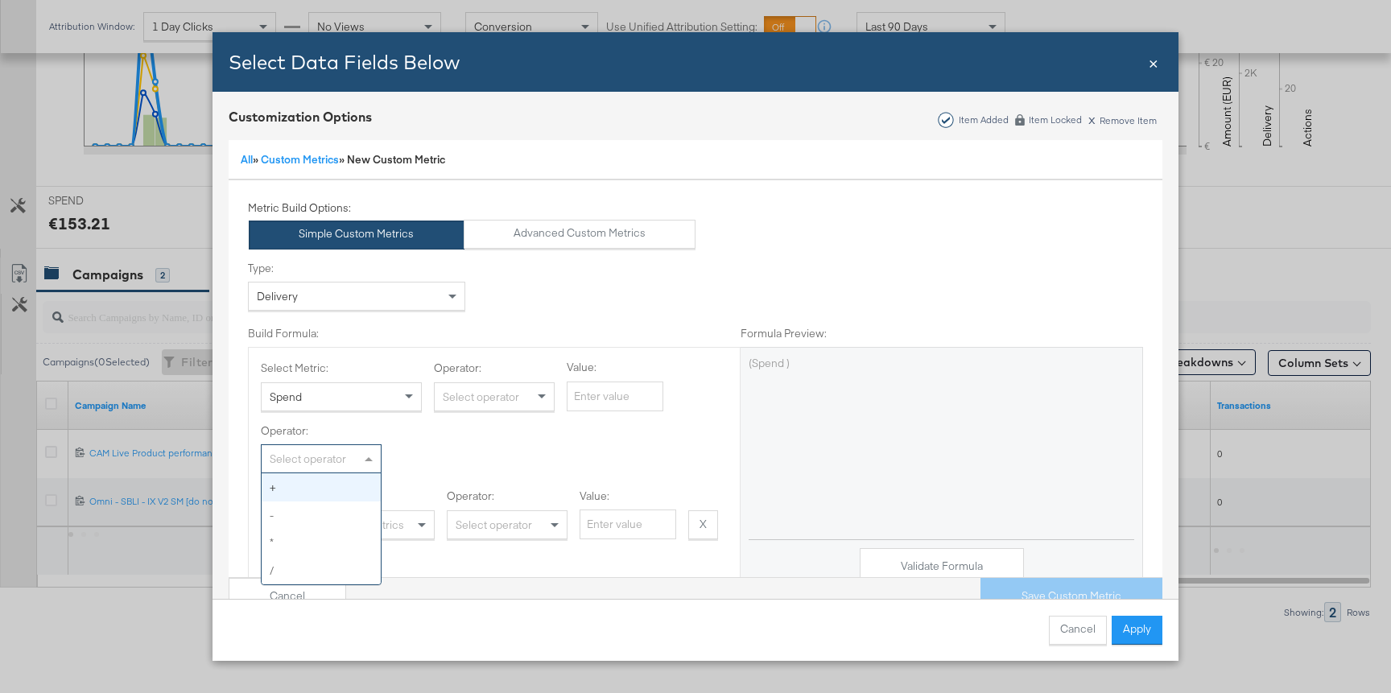
click at [311, 467] on div "Select operator" at bounding box center [321, 458] width 119 height 27
click at [338, 526] on div "Select or search metrics" at bounding box center [354, 524] width 159 height 27
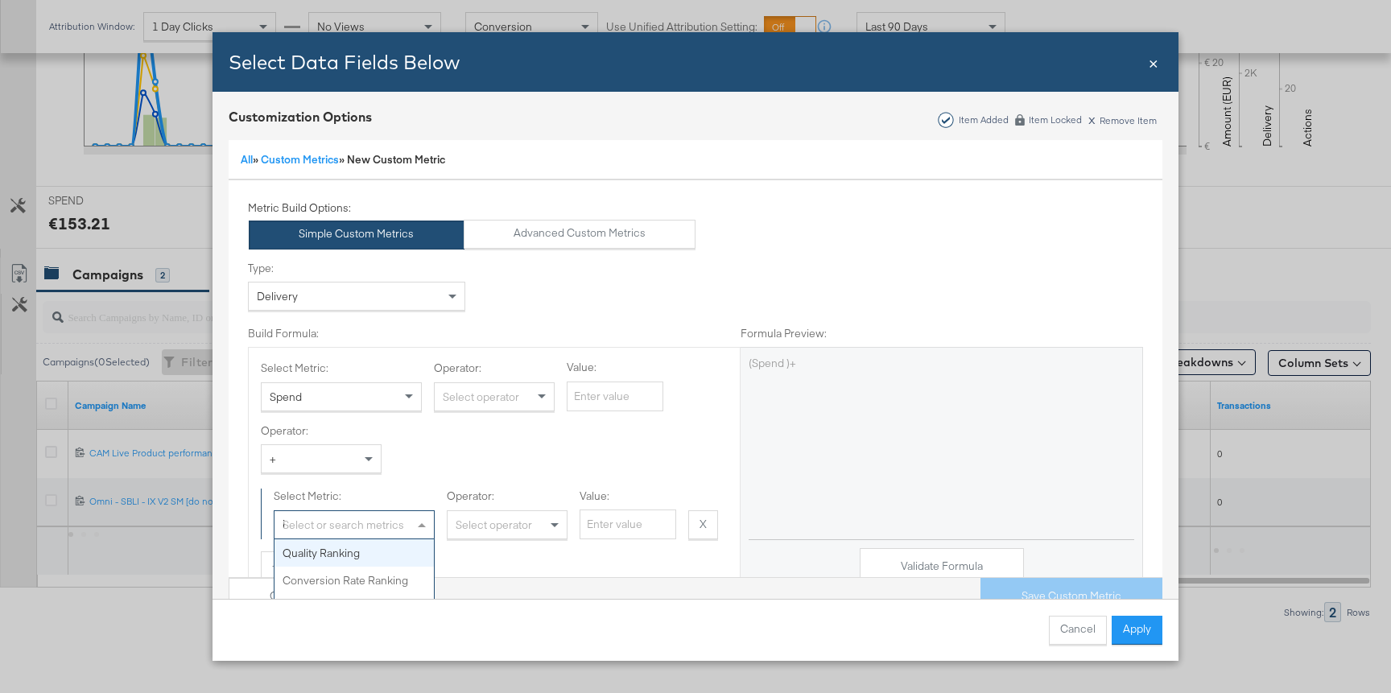
type input "im"
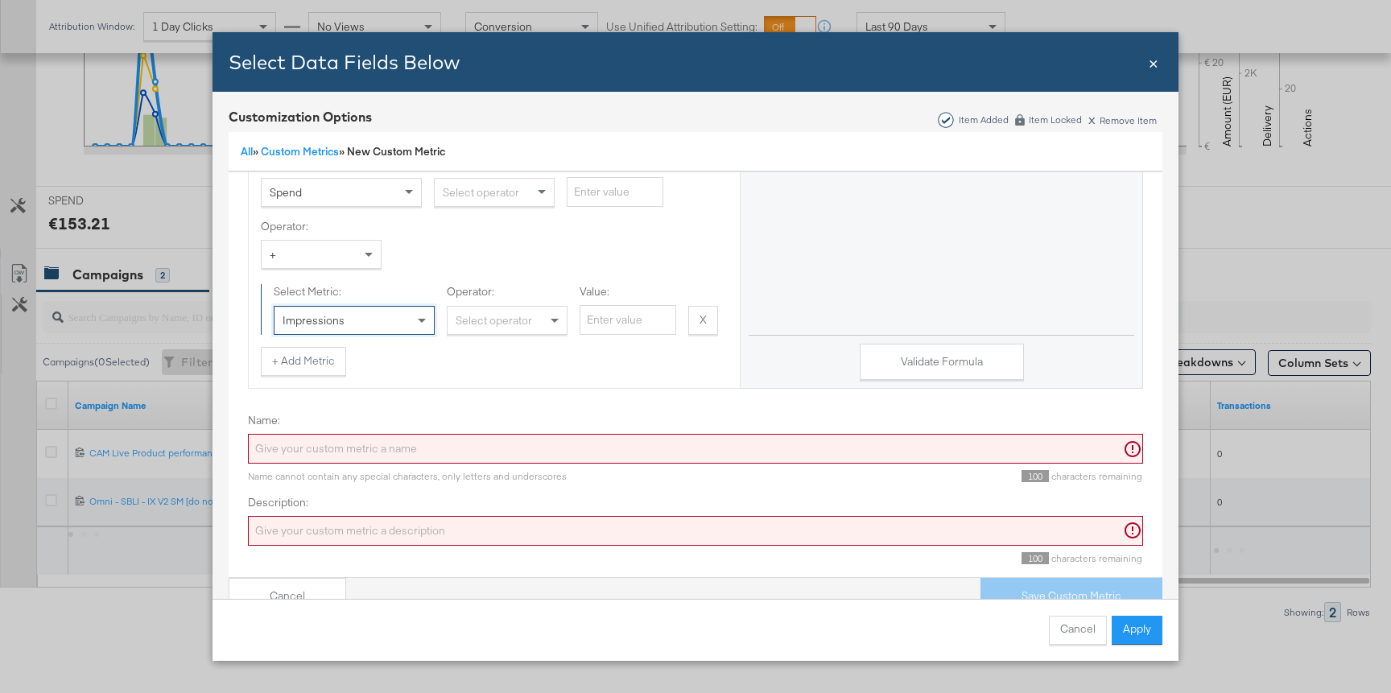
scroll to position [215, 0]
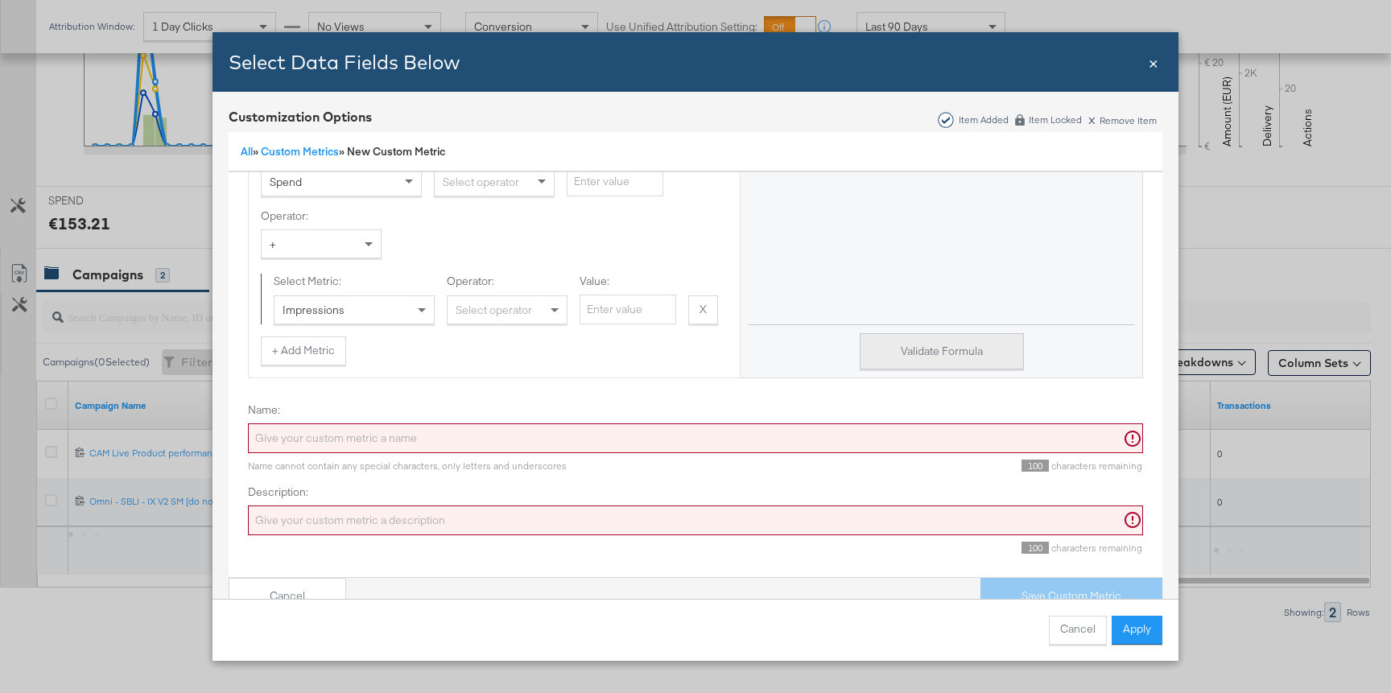
click at [913, 345] on button "Validate Formula" at bounding box center [942, 351] width 164 height 36
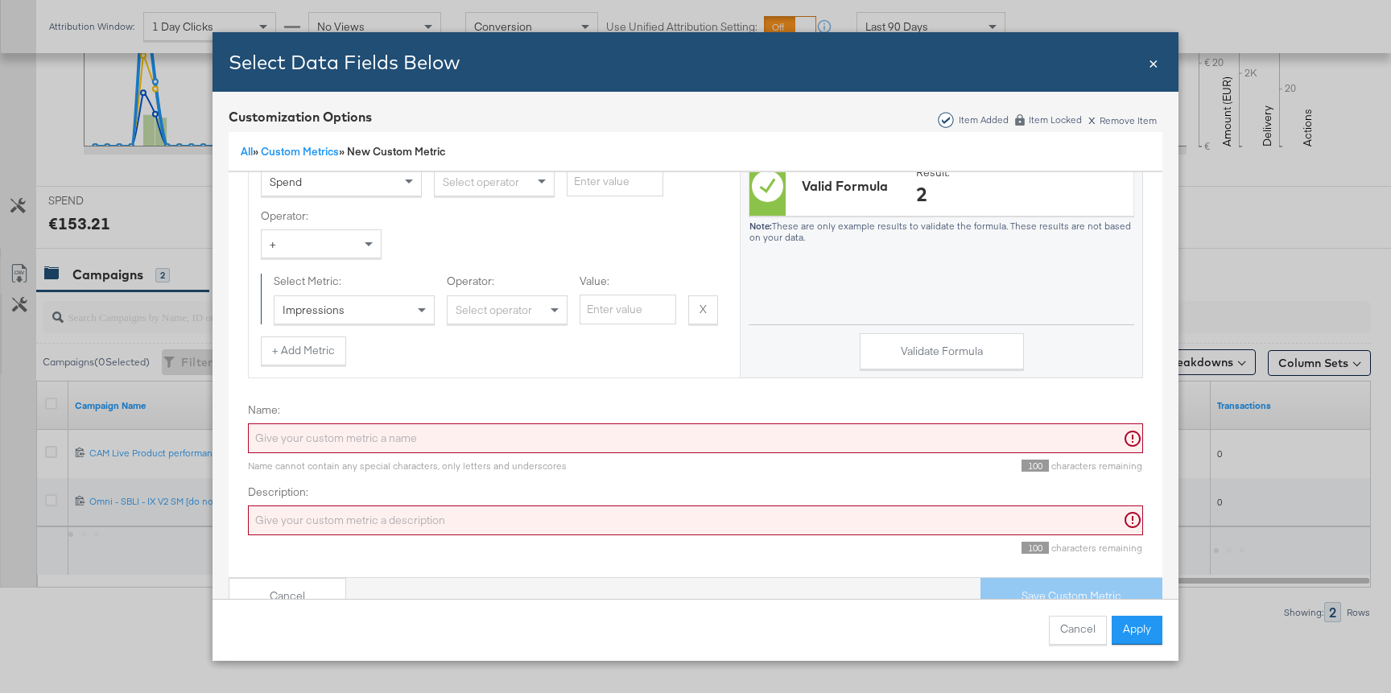
scroll to position [31, 0]
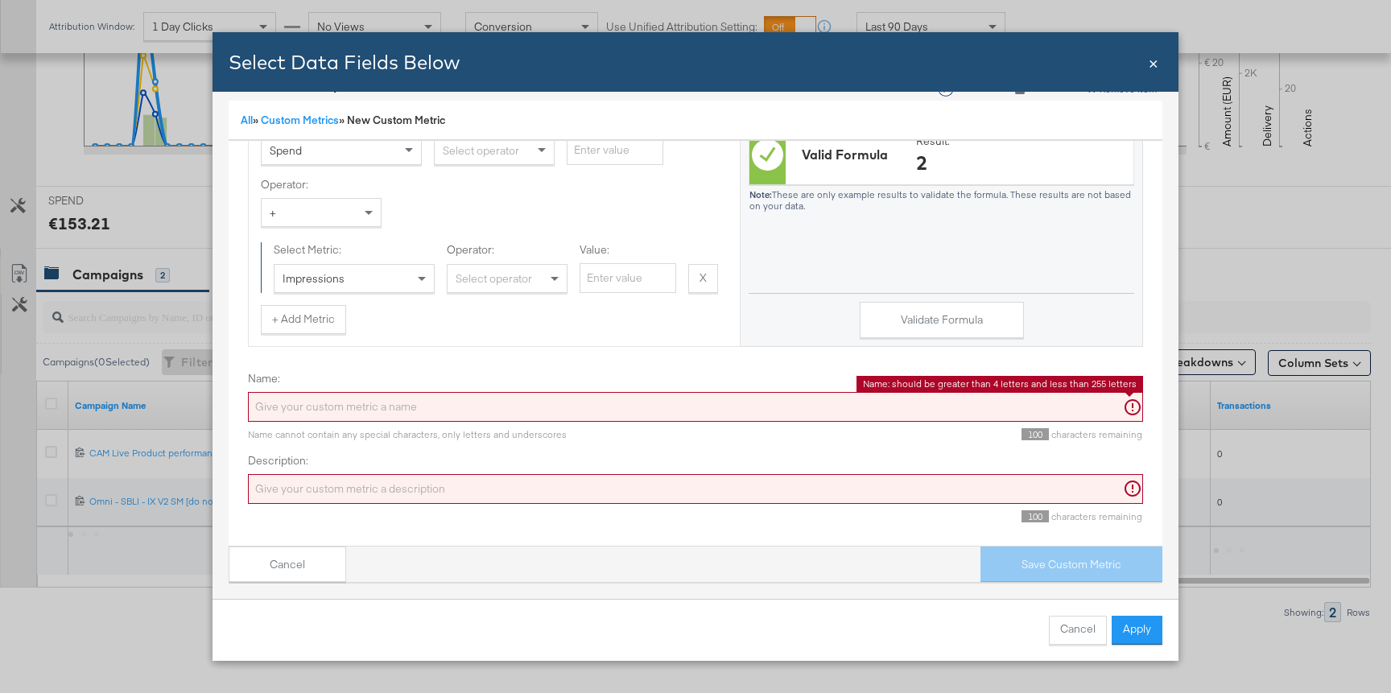
click at [588, 403] on input "Name:" at bounding box center [695, 407] width 895 height 30
type input "[PERSON_NAME]"
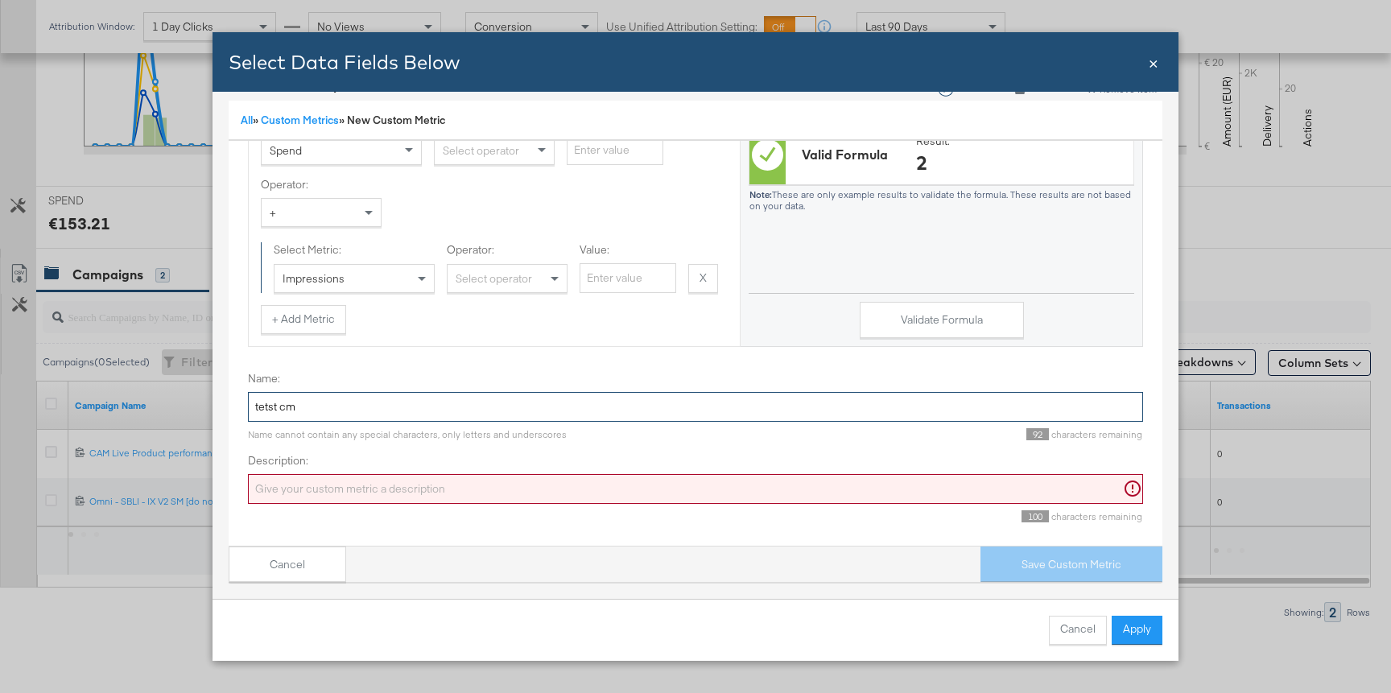
type input "tetst cm1"
type input "test cm1"
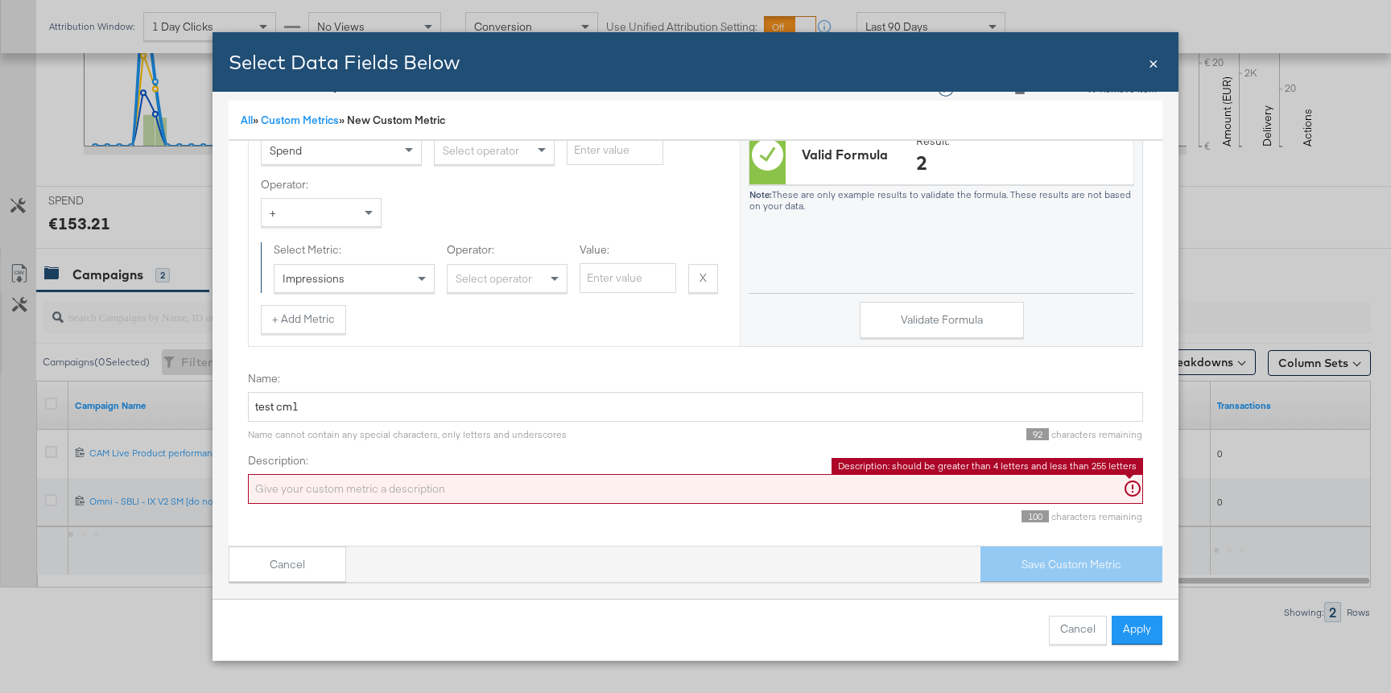
click at [1036, 486] on input "Description:" at bounding box center [695, 489] width 895 height 30
type input "t"
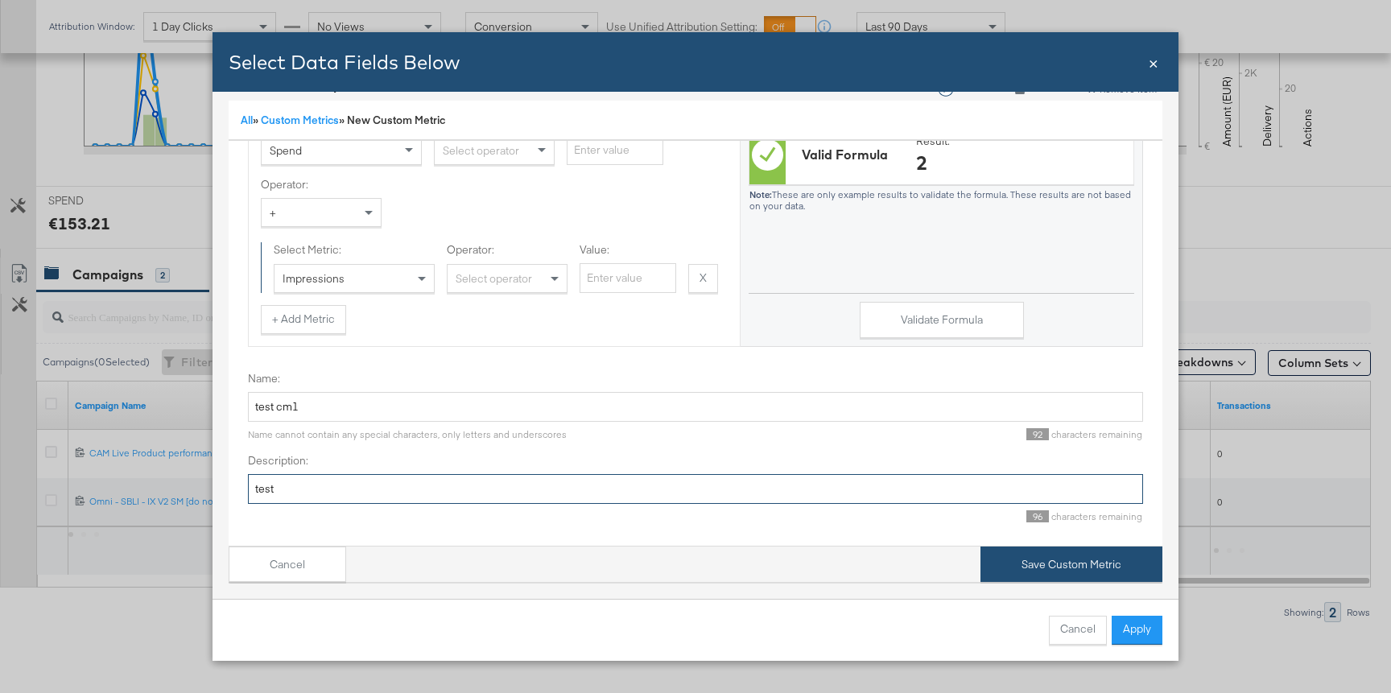
type input "test"
click at [1070, 561] on button "Save Custom Metric" at bounding box center [1072, 565] width 182 height 36
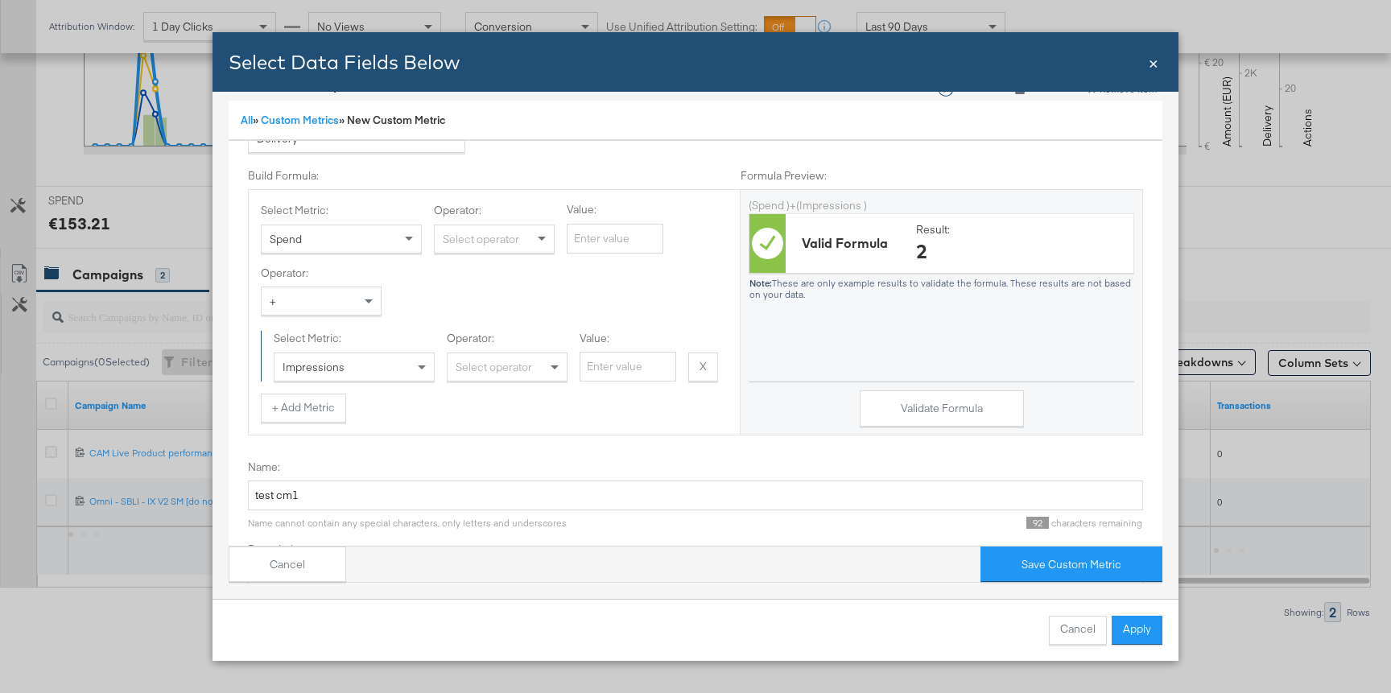
scroll to position [54, 0]
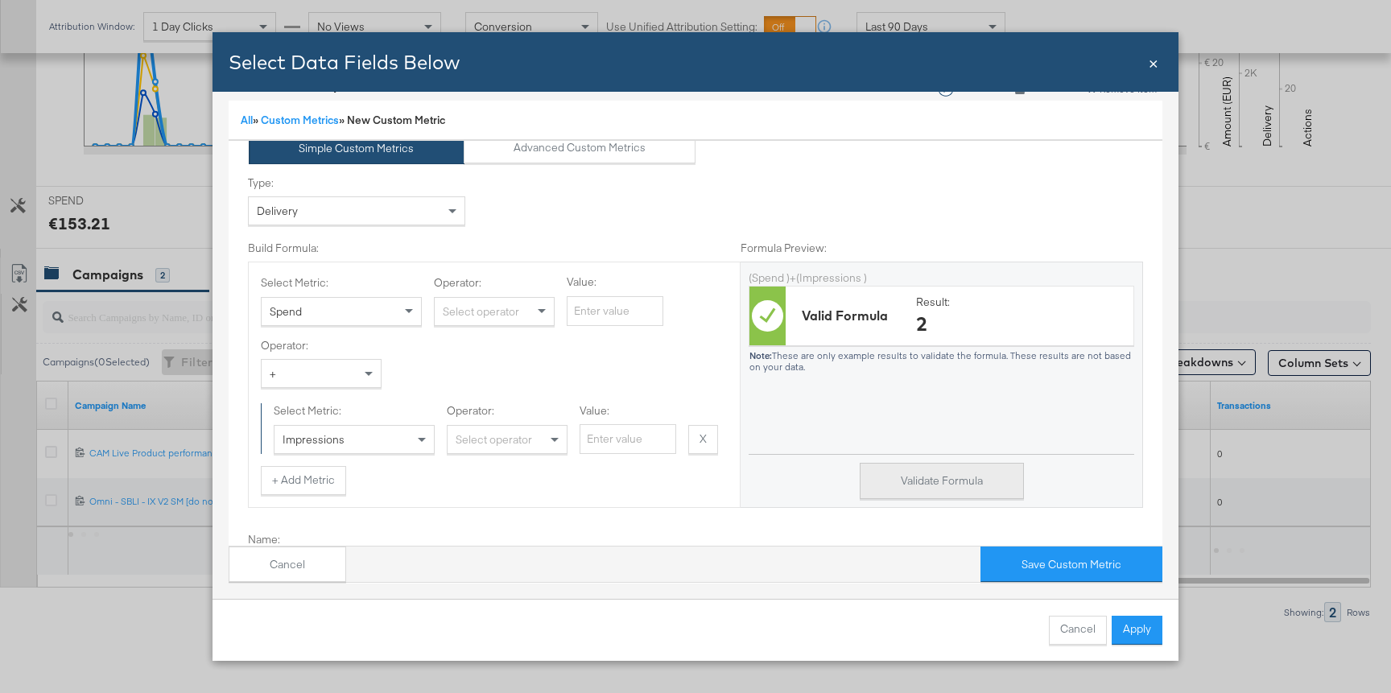
click at [911, 496] on button "Validate Formula" at bounding box center [942, 481] width 164 height 36
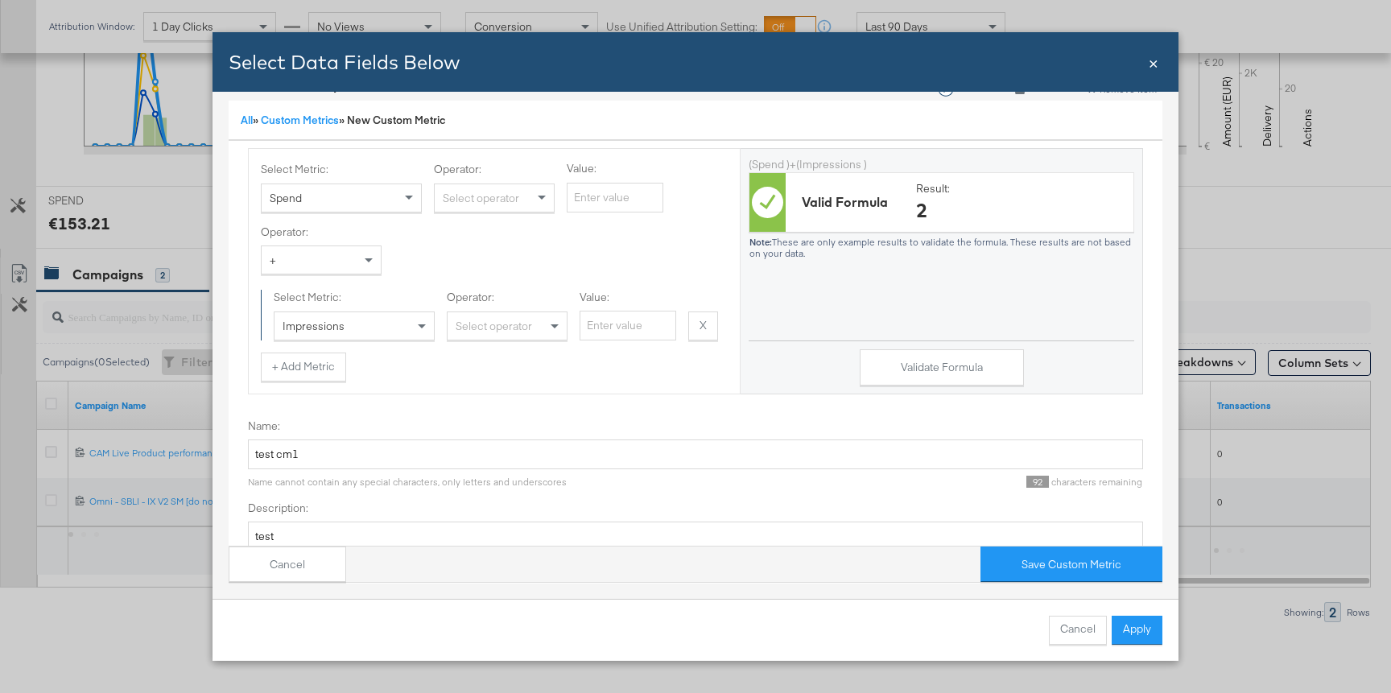
scroll to position [215, 0]
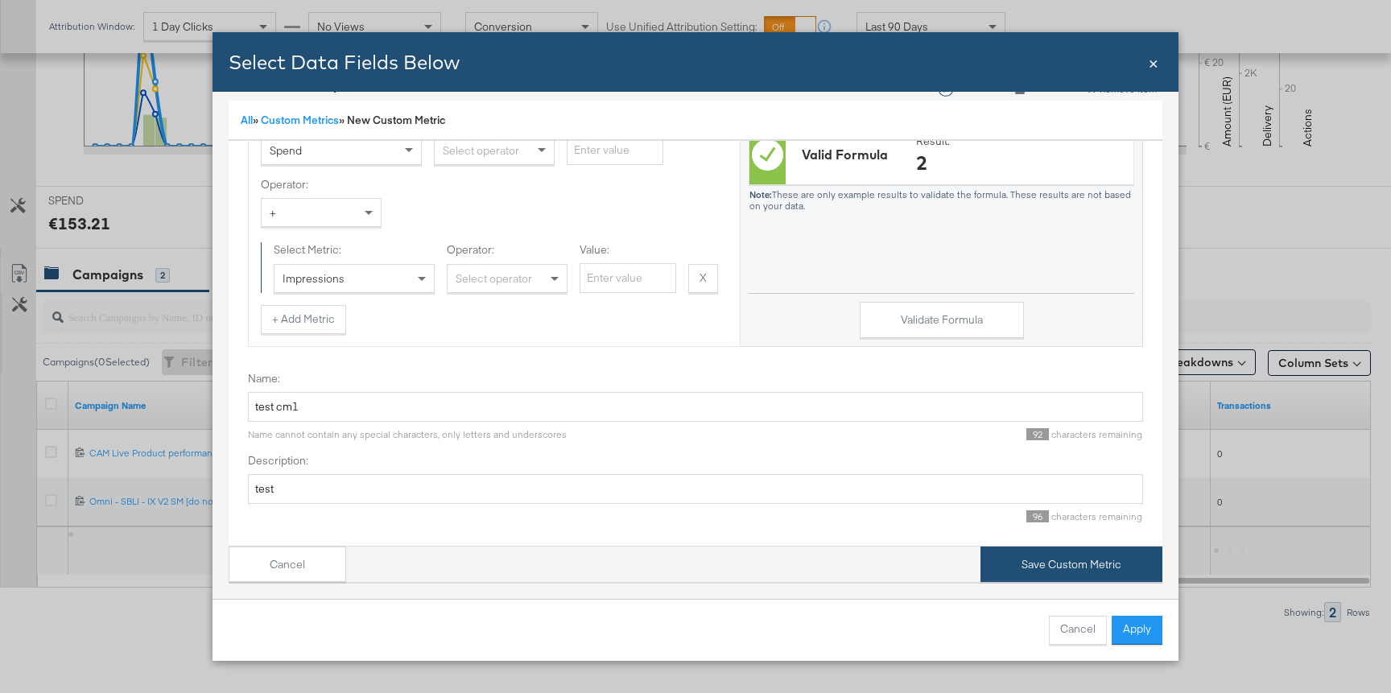
click at [1073, 567] on button "Save Custom Metric" at bounding box center [1072, 565] width 182 height 36
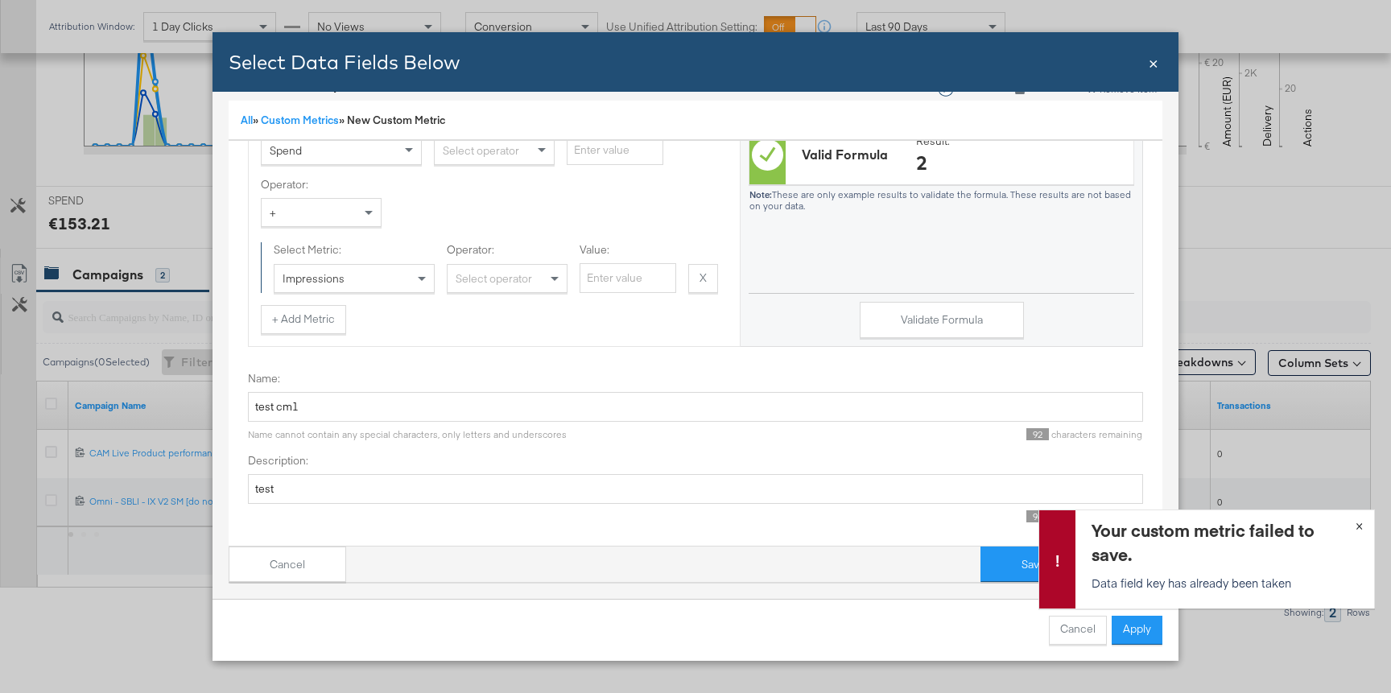
click at [1354, 527] on button "×" at bounding box center [1360, 525] width 30 height 29
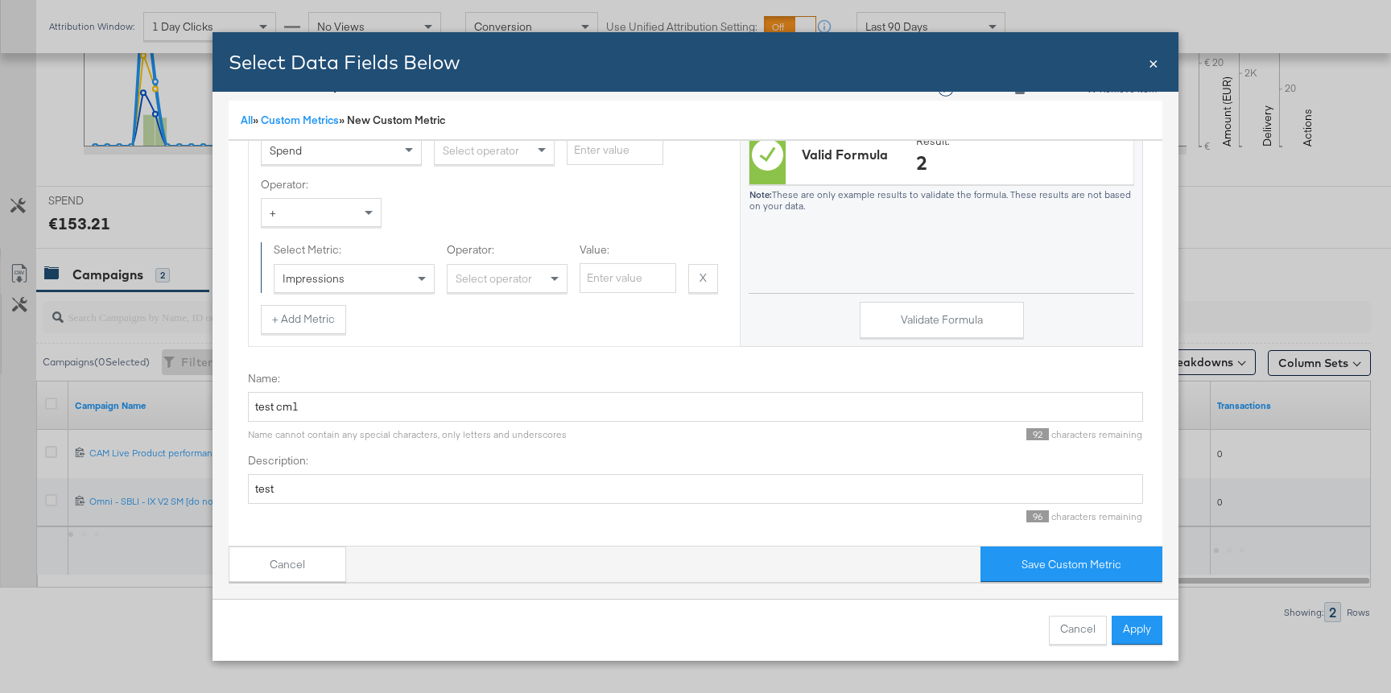
click at [1127, 614] on div "Cancel Apply" at bounding box center [696, 630] width 966 height 62
click at [1139, 626] on button "Apply" at bounding box center [1137, 630] width 51 height 29
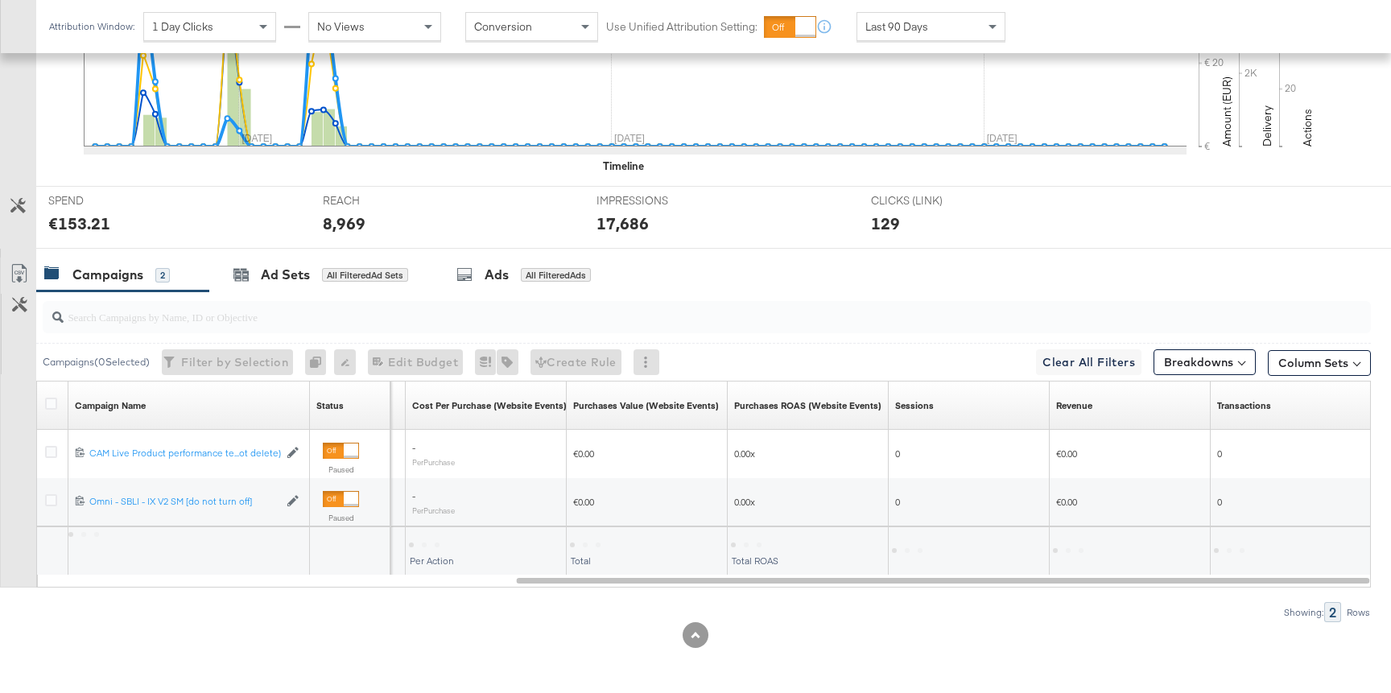
scroll to position [0, 0]
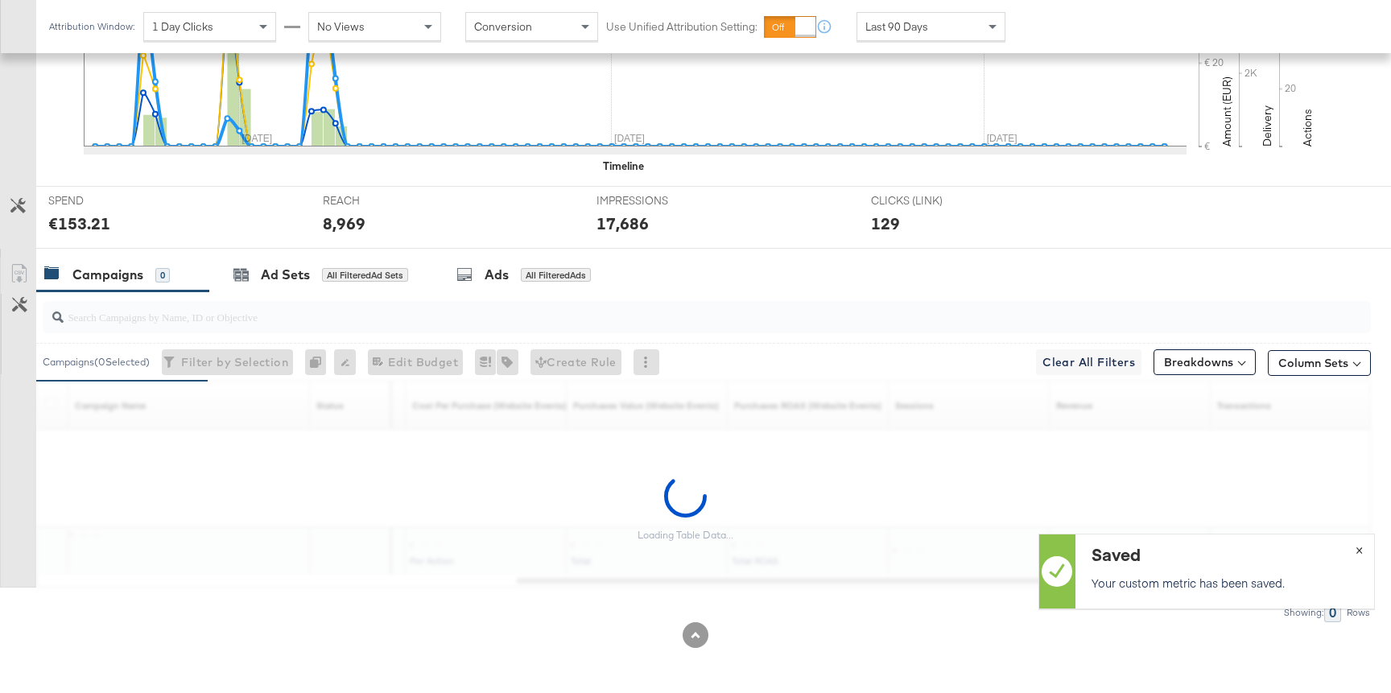
click at [1360, 550] on span "×" at bounding box center [1359, 549] width 7 height 19
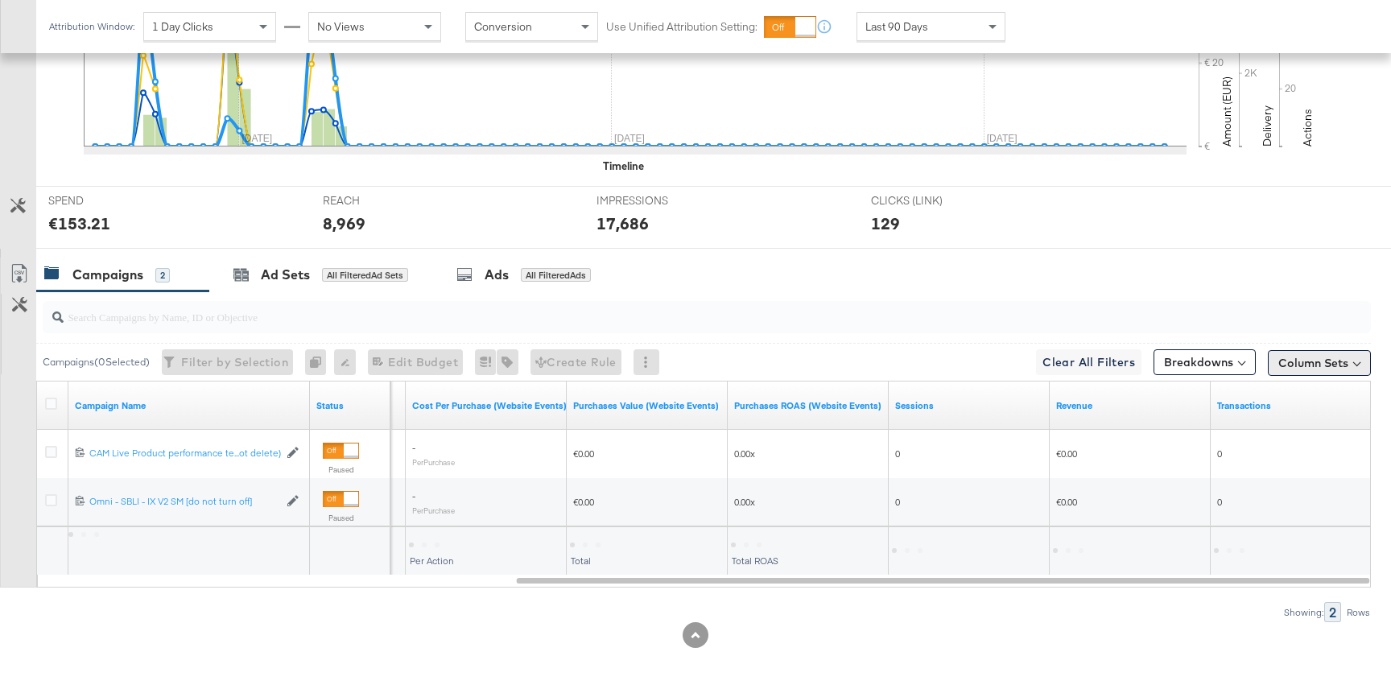
click at [1320, 361] on button "Column Sets" at bounding box center [1319, 363] width 103 height 26
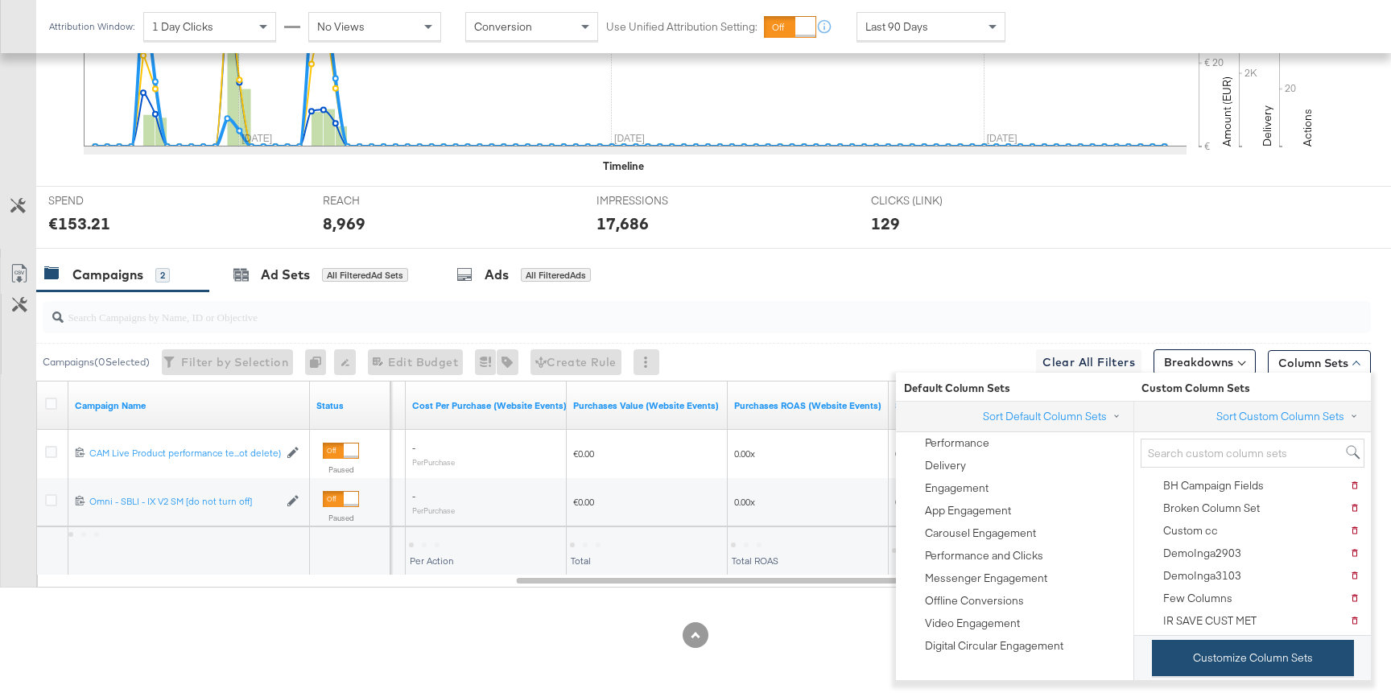
click at [1188, 654] on button "Customize Column Sets" at bounding box center [1253, 658] width 202 height 36
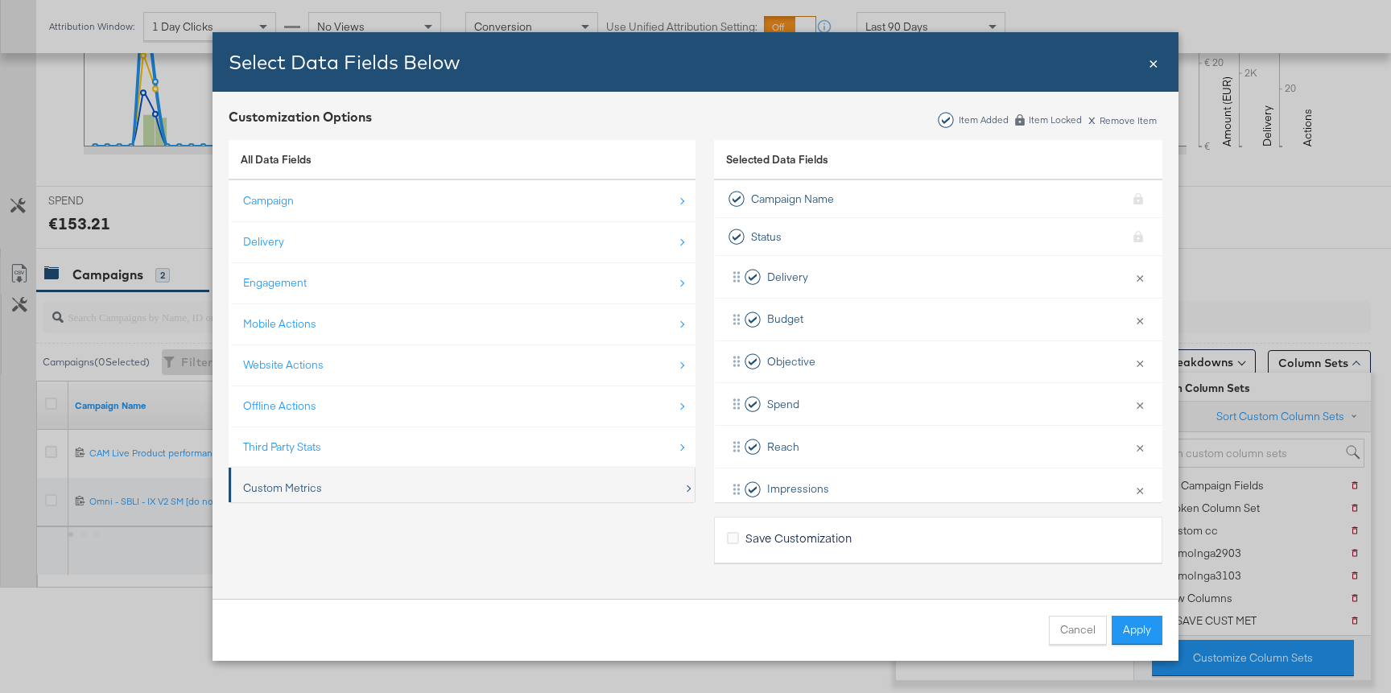
click at [311, 486] on div "Custom Metrics" at bounding box center [282, 488] width 79 height 15
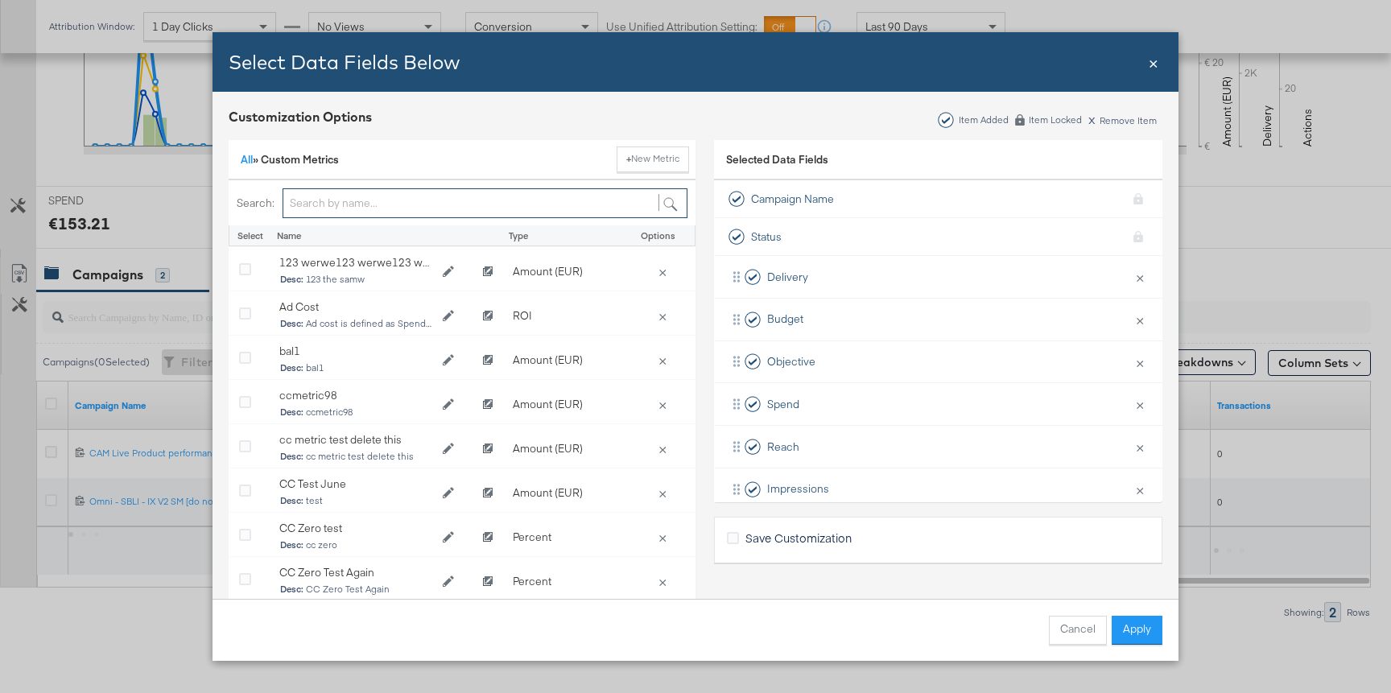
click at [352, 201] on input "Bulk Add Locations Modal" at bounding box center [485, 203] width 405 height 30
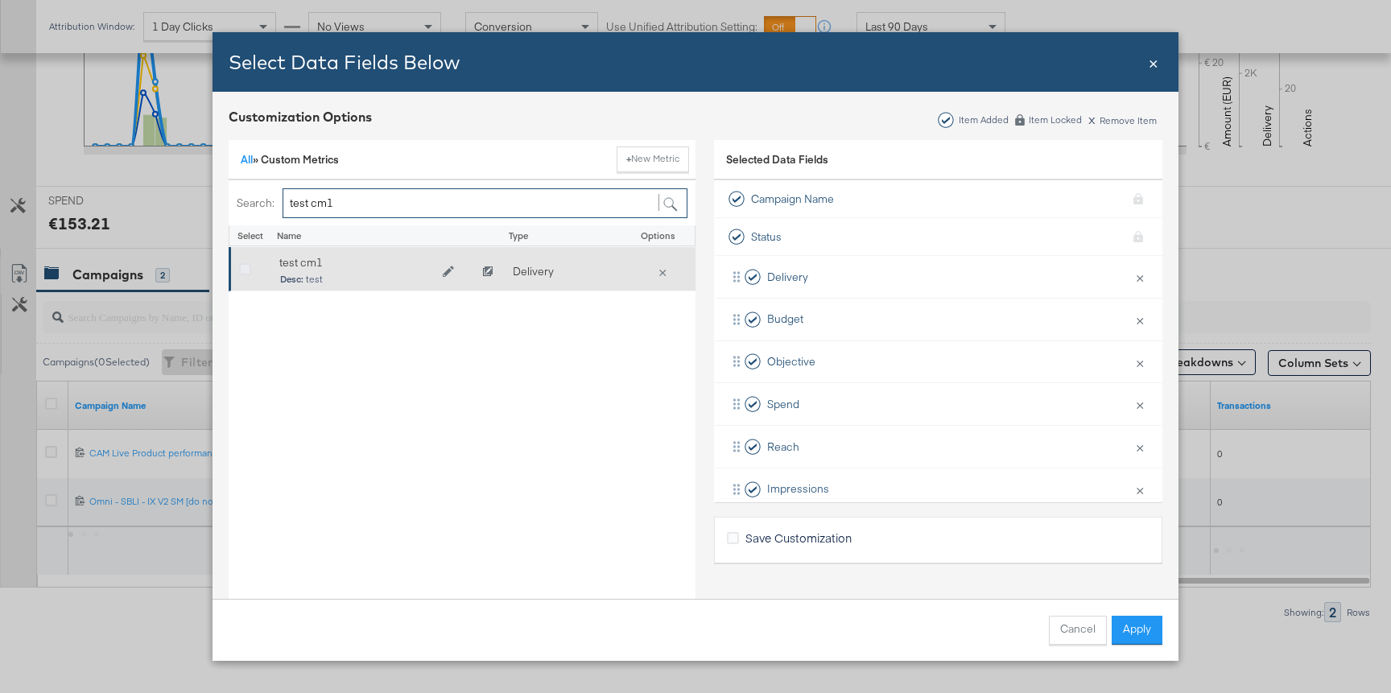
type input "test cm1"
click at [246, 270] on icon "Bulk Add Locations Modal" at bounding box center [245, 270] width 12 height 12
click at [0, 0] on input "Bulk Add Locations Modal" at bounding box center [0, 0] width 0 height 0
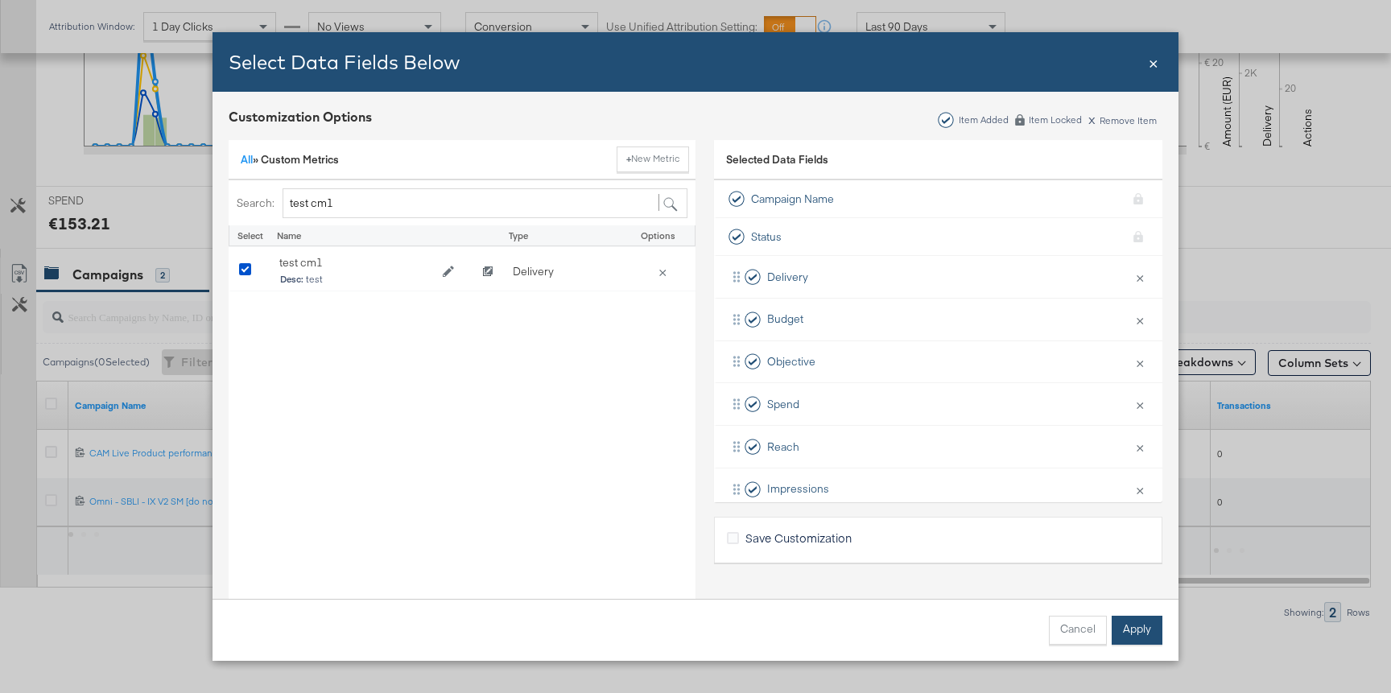
click at [1137, 628] on button "Apply" at bounding box center [1137, 630] width 51 height 29
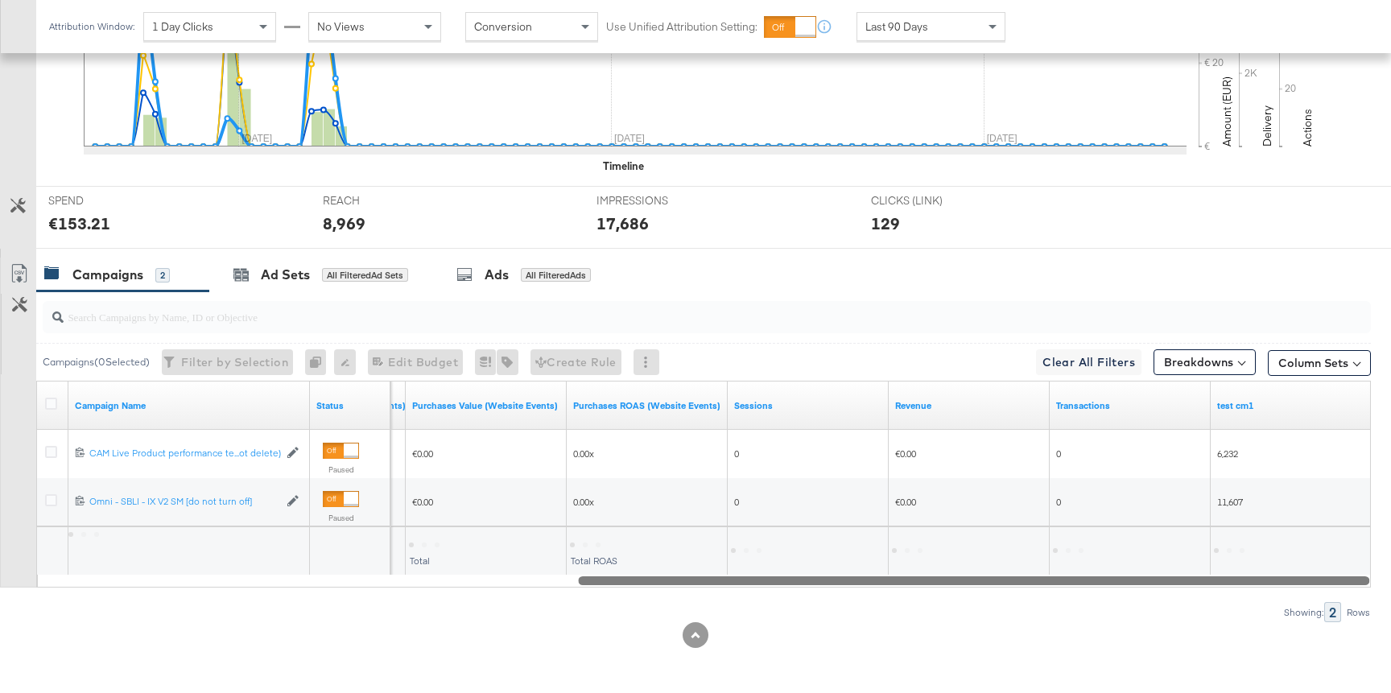
drag, startPoint x: 694, startPoint y: 580, endPoint x: 830, endPoint y: 579, distance: 136.1
click at [830, 579] on div at bounding box center [974, 580] width 792 height 14
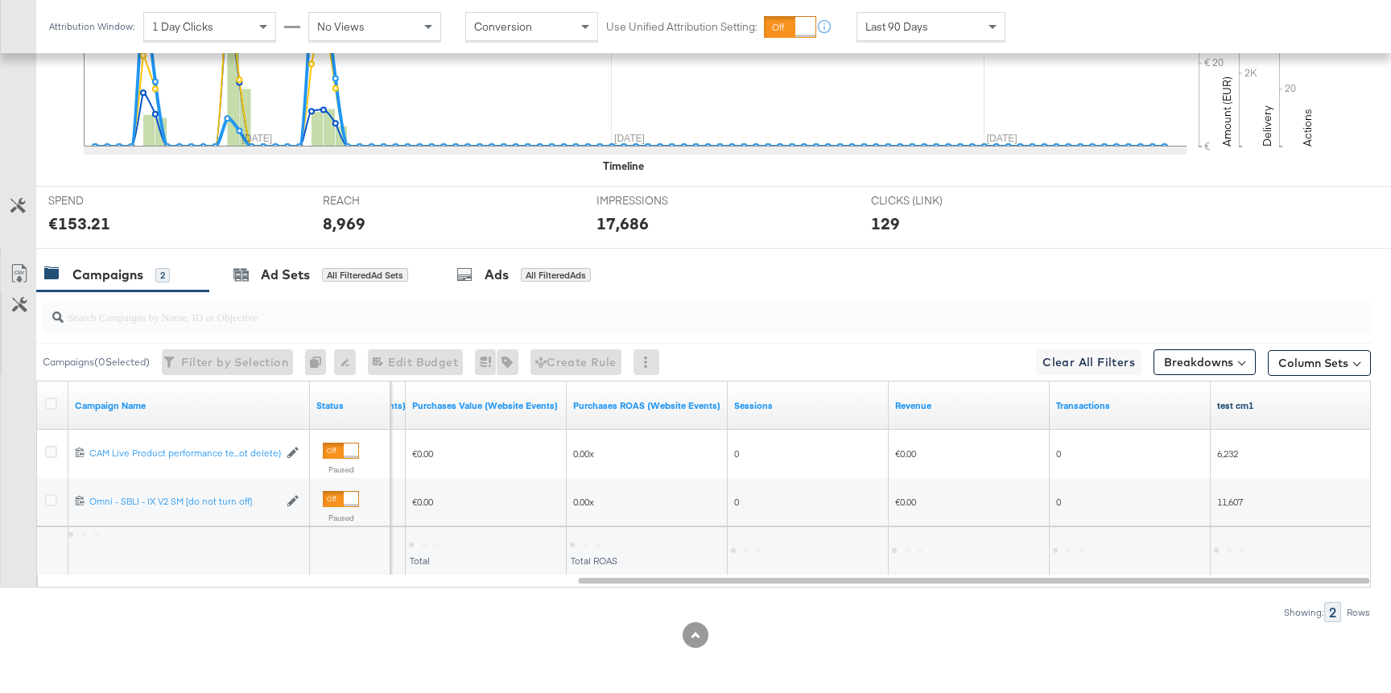
click at [1234, 405] on link "test cm1" at bounding box center [1292, 405] width 148 height 13
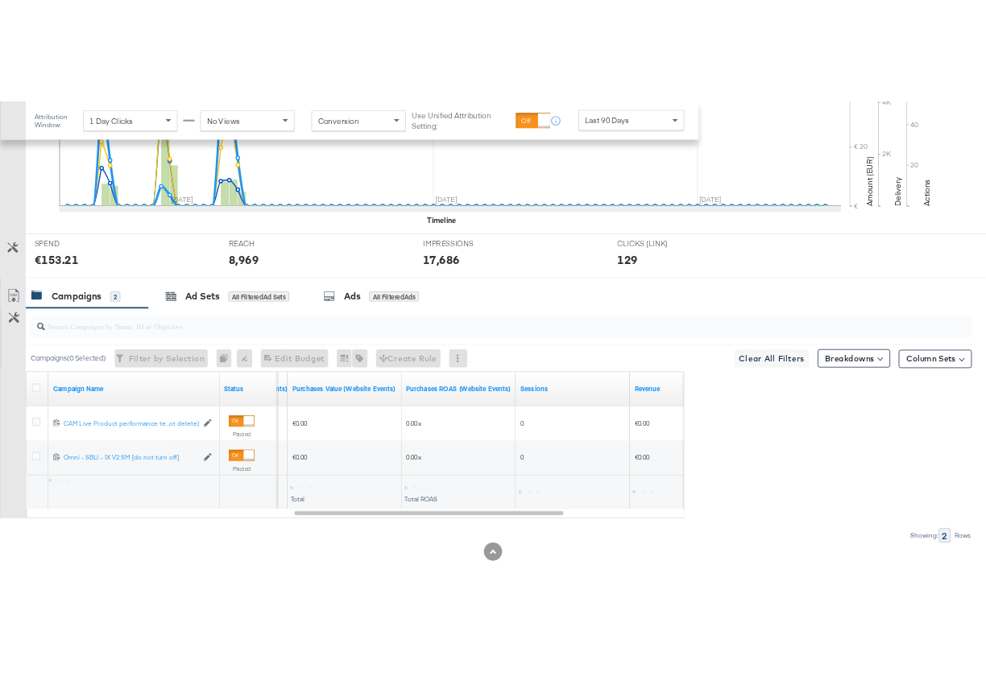
scroll to position [541, 0]
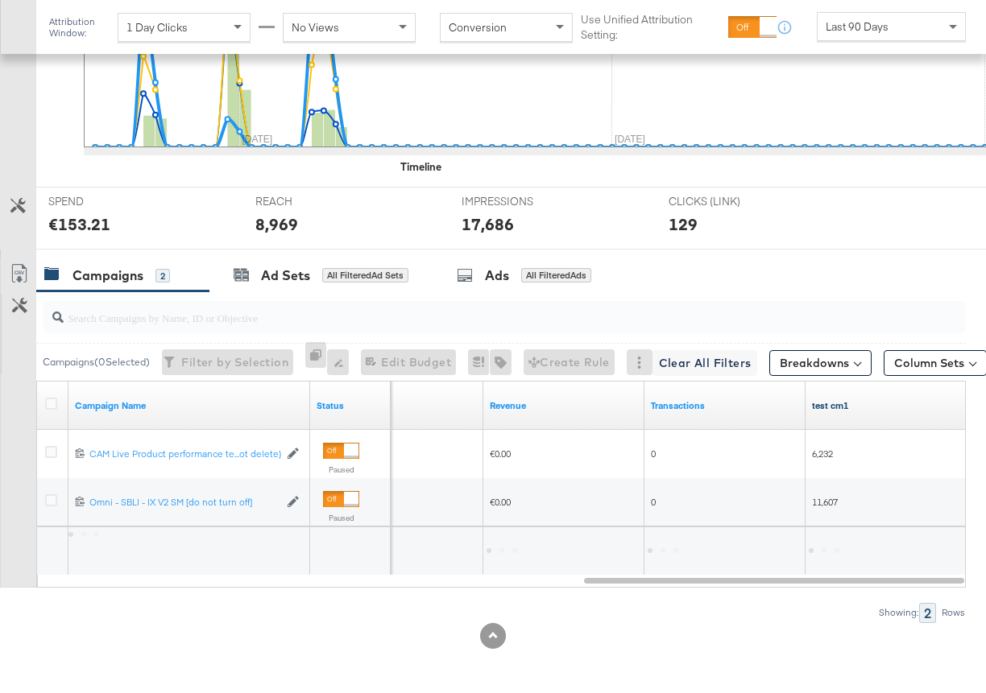
click at [828, 411] on link "test cm1" at bounding box center [886, 405] width 148 height 13
click at [835, 408] on link "test cm1" at bounding box center [886, 405] width 148 height 13
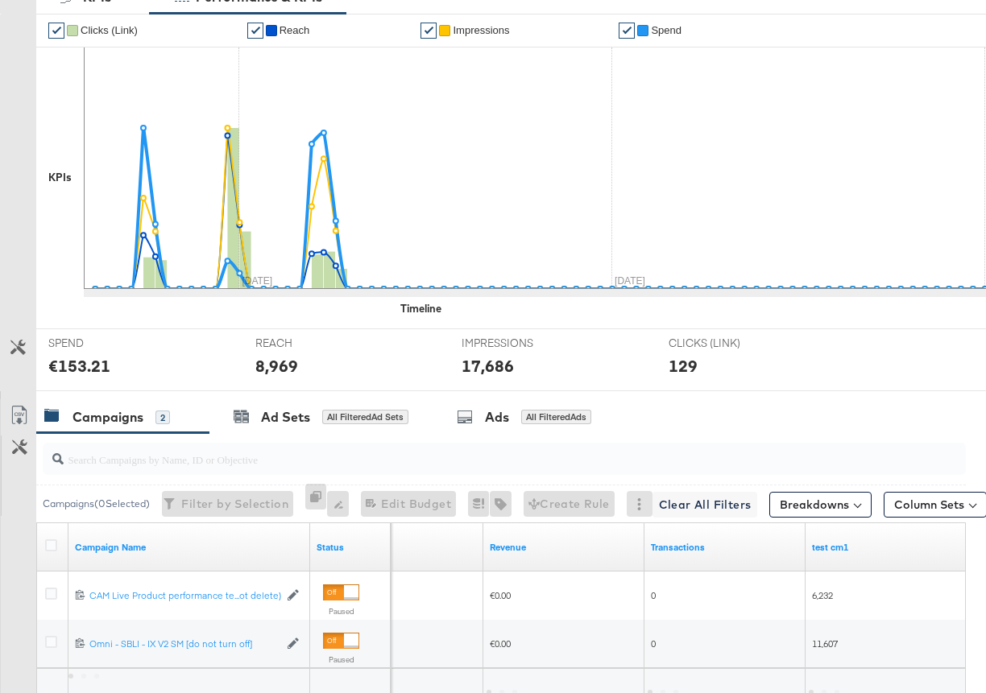
scroll to position [0, 0]
